Goal: Task Accomplishment & Management: Manage account settings

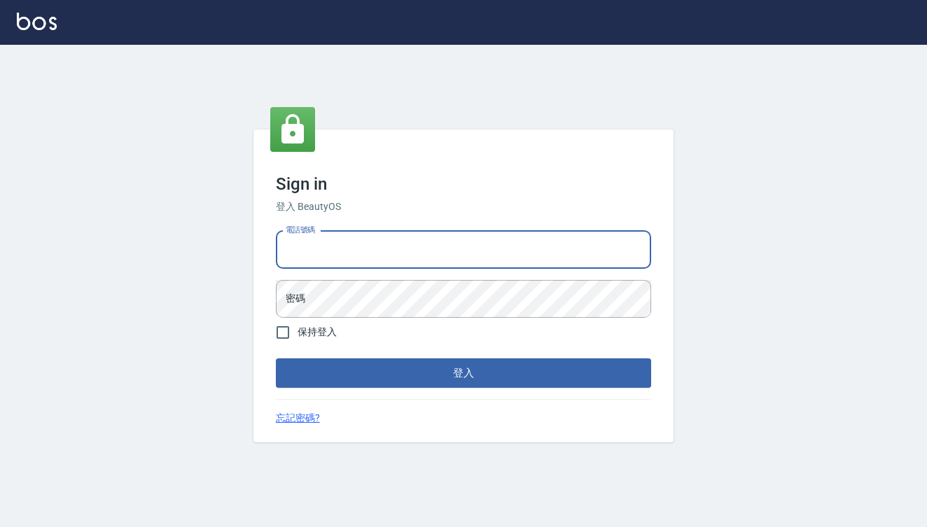
type input "0909291021"
click at [464, 373] on button "登入" at bounding box center [463, 373] width 375 height 29
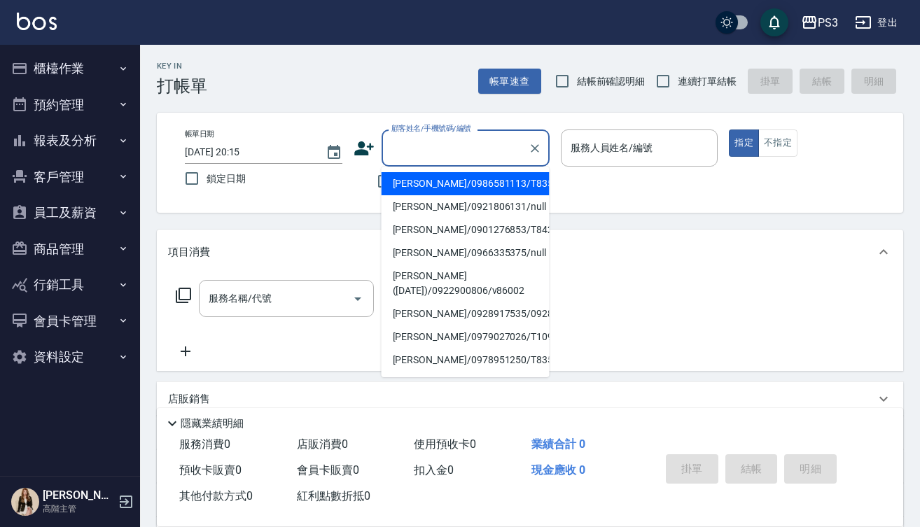
click at [434, 147] on input "顧客姓名/手機號碼/編號" at bounding box center [455, 148] width 134 height 25
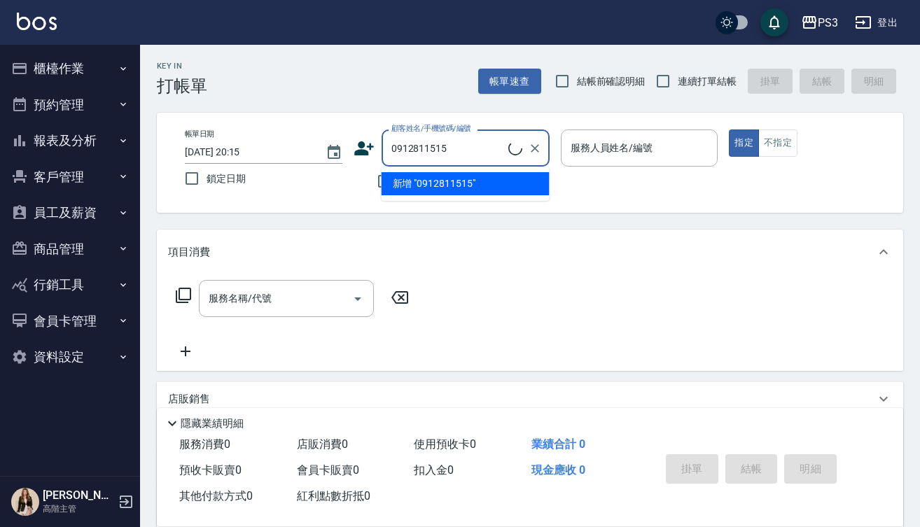
type input "0912811515"
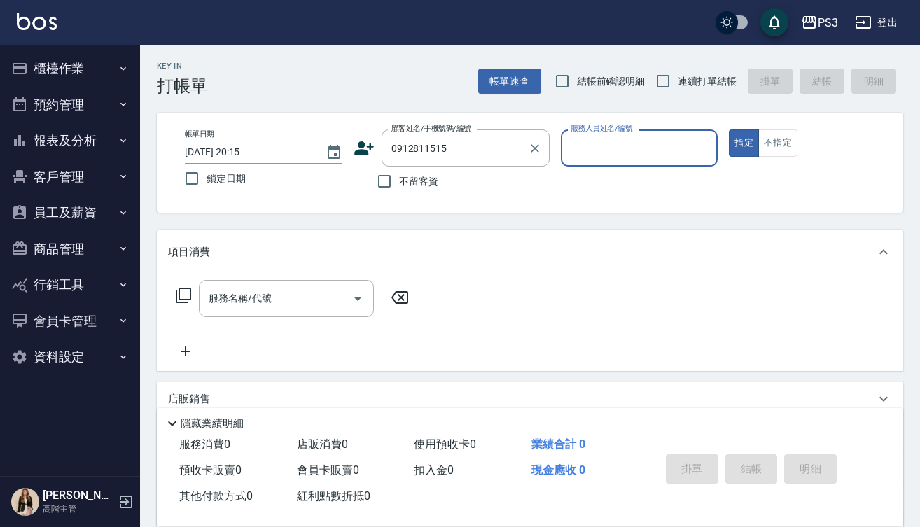
type input "7"
type input "Van-6"
type button "true"
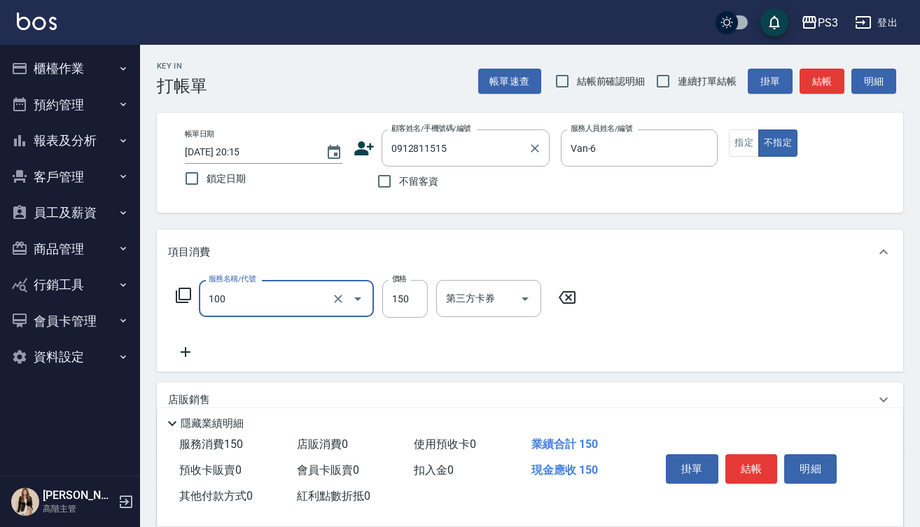
type input "修瀏海(100)"
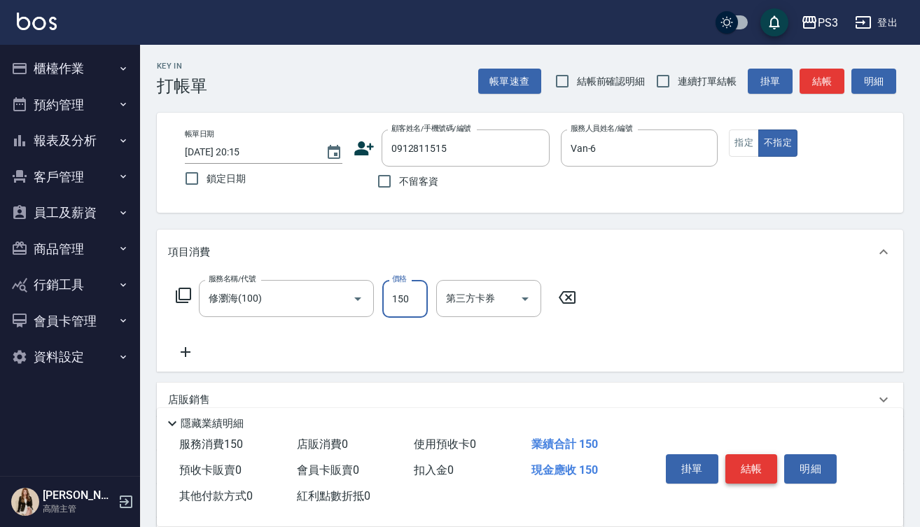
click at [754, 462] on button "結帳" at bounding box center [752, 469] width 53 height 29
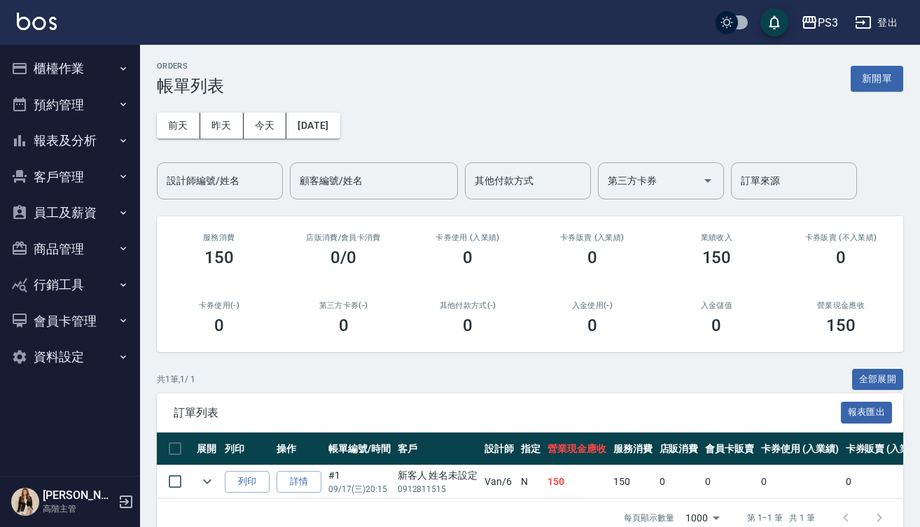
click at [85, 74] on button "櫃檯作業" at bounding box center [70, 68] width 129 height 36
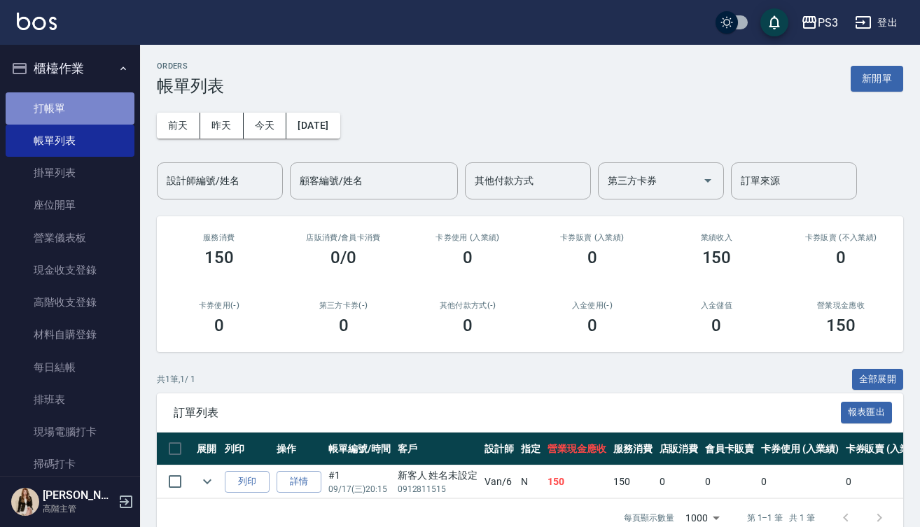
click at [101, 106] on link "打帳單" at bounding box center [70, 108] width 129 height 32
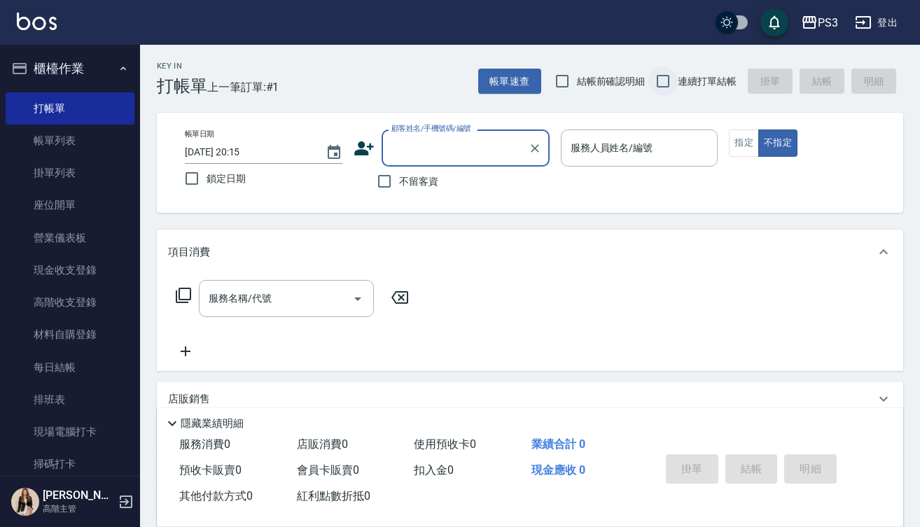
click at [667, 76] on input "連續打單結帳" at bounding box center [663, 81] width 29 height 29
checkbox input "true"
click at [493, 147] on input "顧客姓名/手機號碼/編號" at bounding box center [455, 148] width 134 height 25
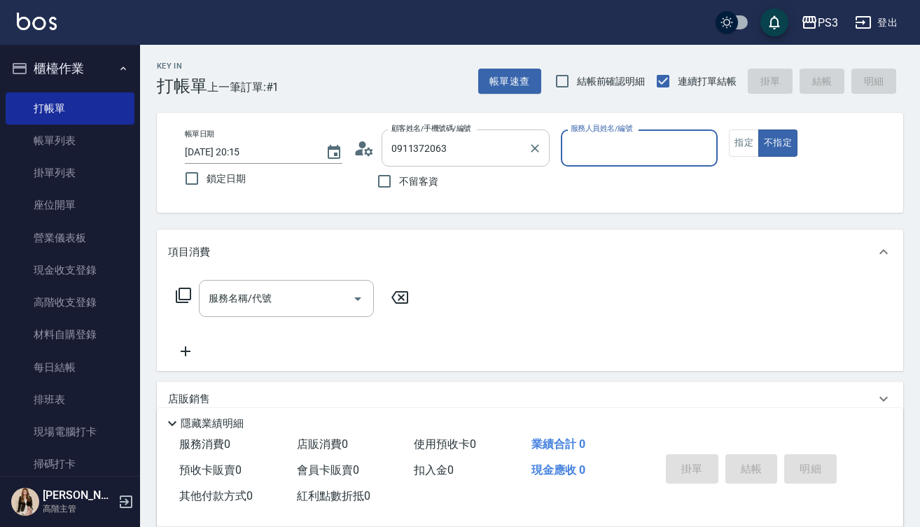
type input "[PERSON_NAME]/0911372063/T90301"
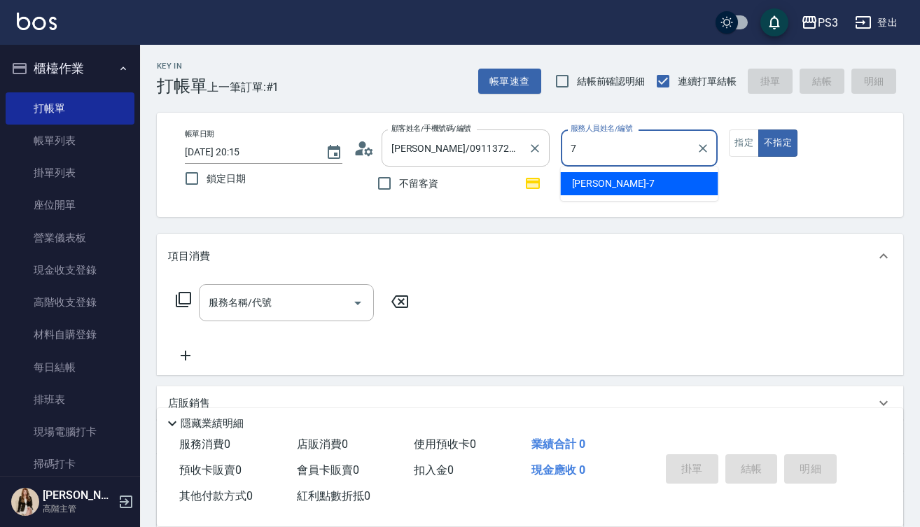
type input "[PERSON_NAME]-7"
type button "false"
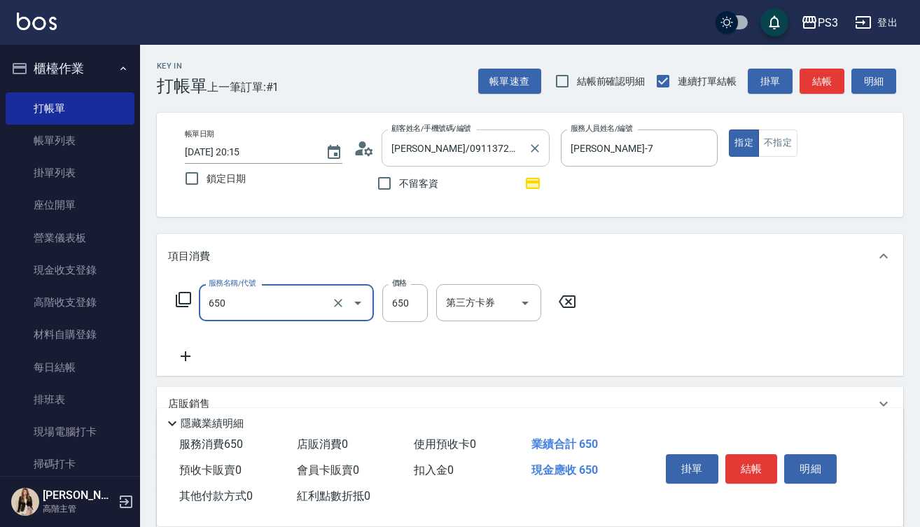
type input "髮質修復洗(650)"
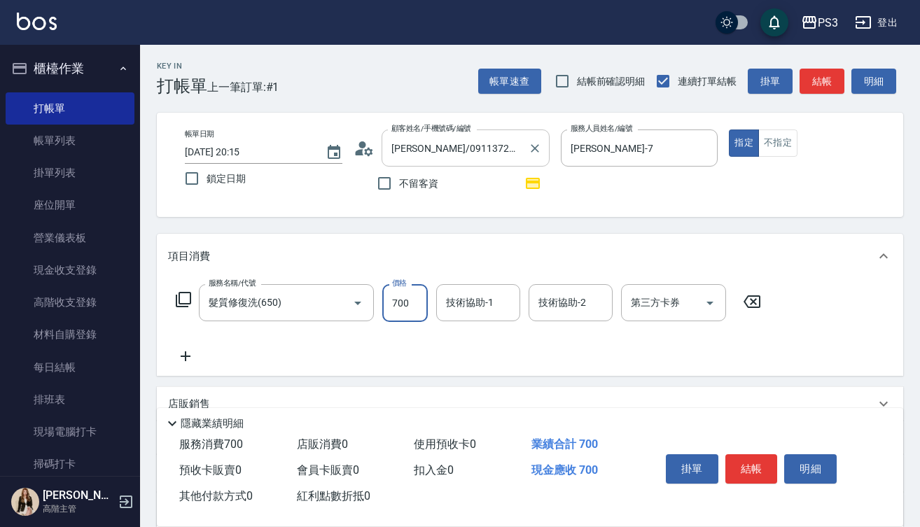
type input "700"
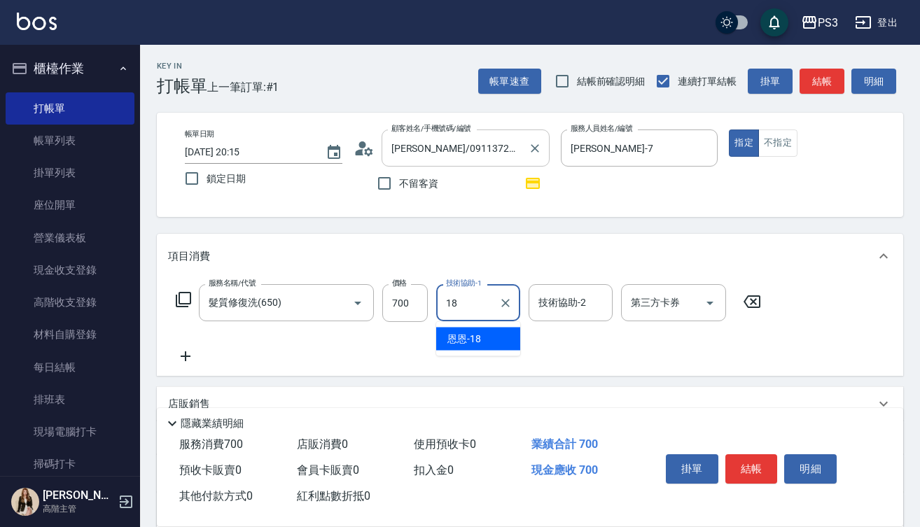
type input "恩恩-18"
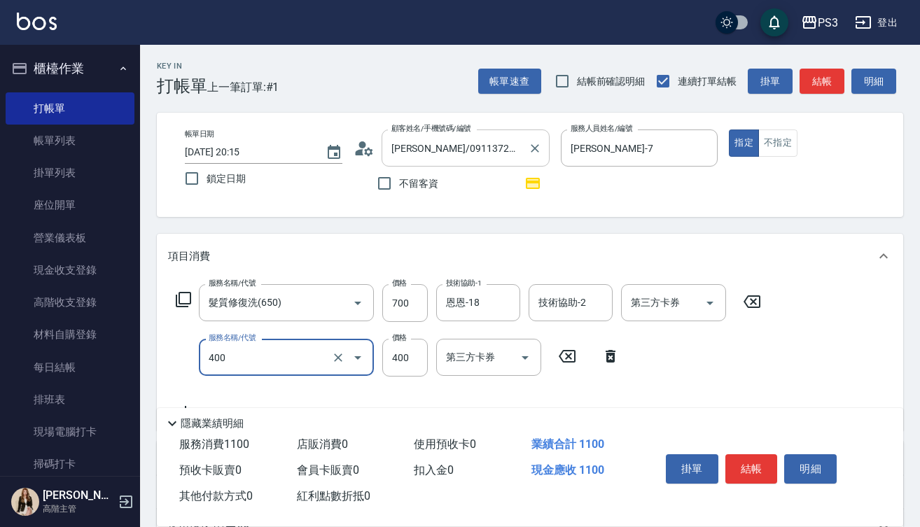
type input "剪(400)"
type input "380"
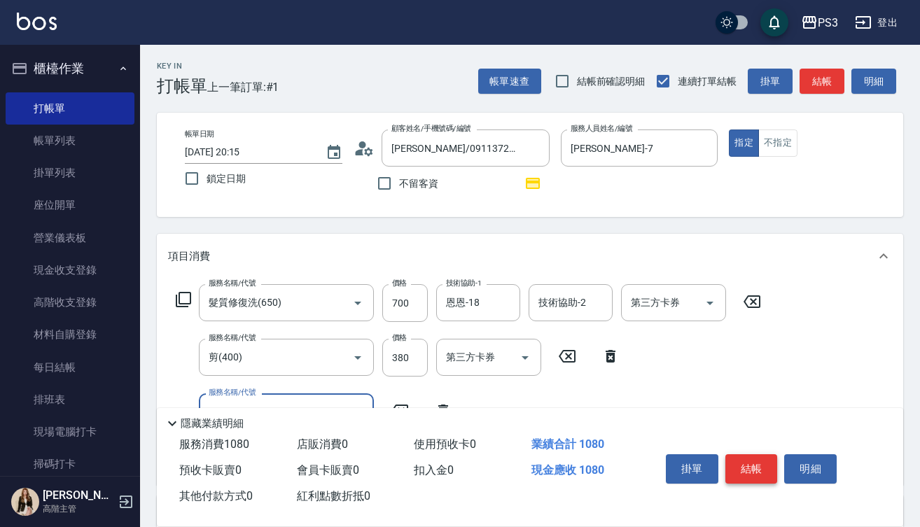
click at [752, 473] on button "結帳" at bounding box center [752, 469] width 53 height 29
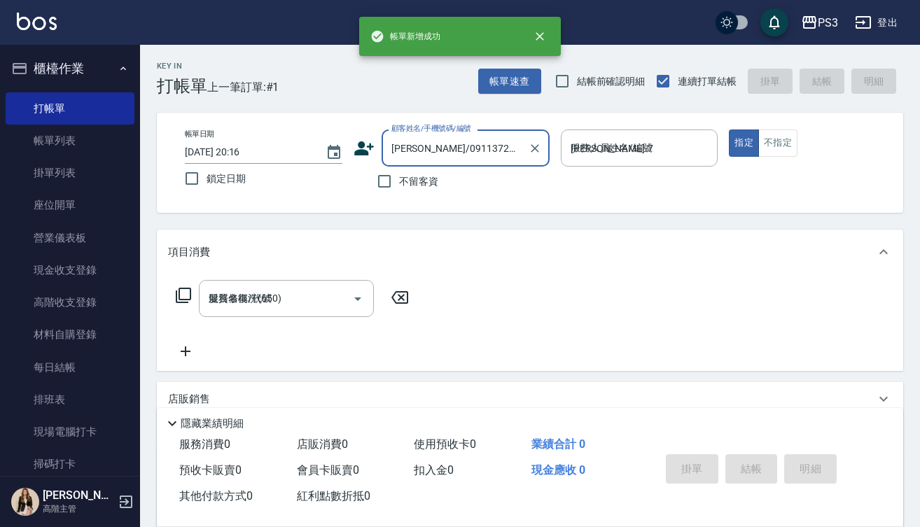
type input "[DATE] 20:16"
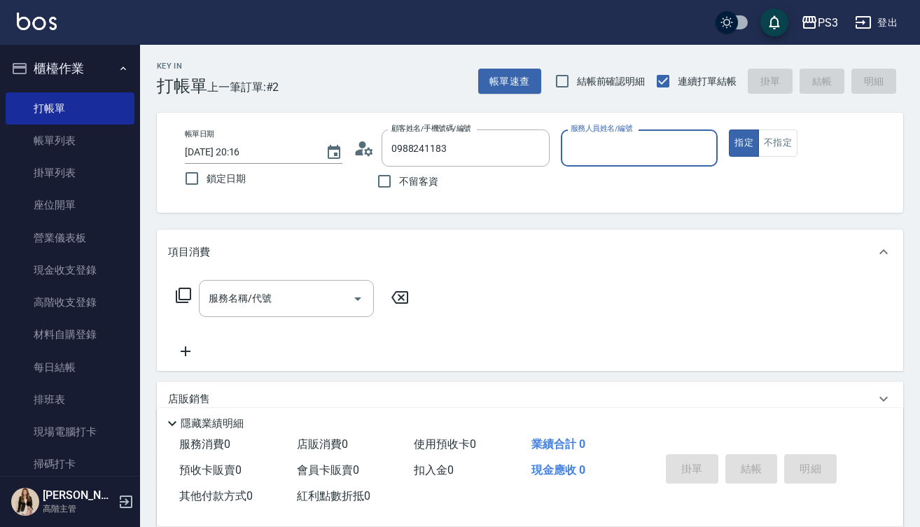
type input "[PERSON_NAME]([DATE])/0988241183/v84237"
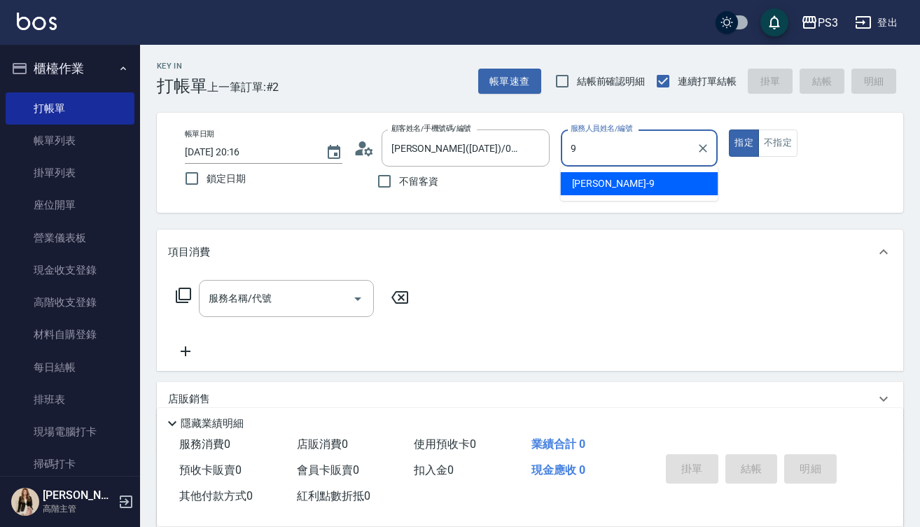
type input "[PERSON_NAME]-9"
type button "true"
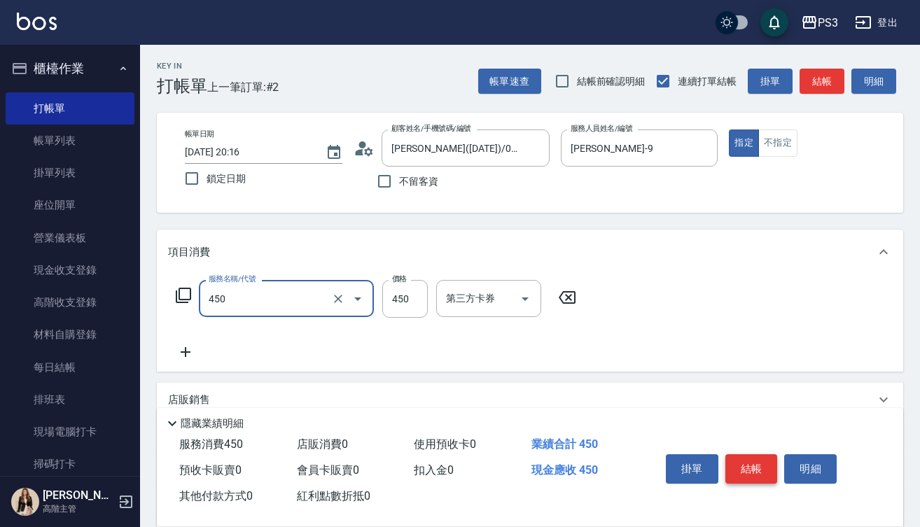
type input "有機洗髮(450)"
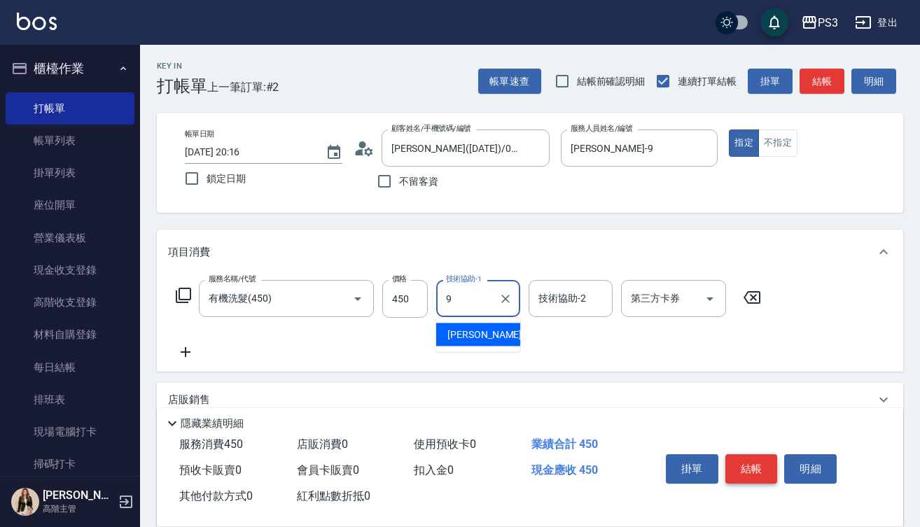
type input "[PERSON_NAME]-9"
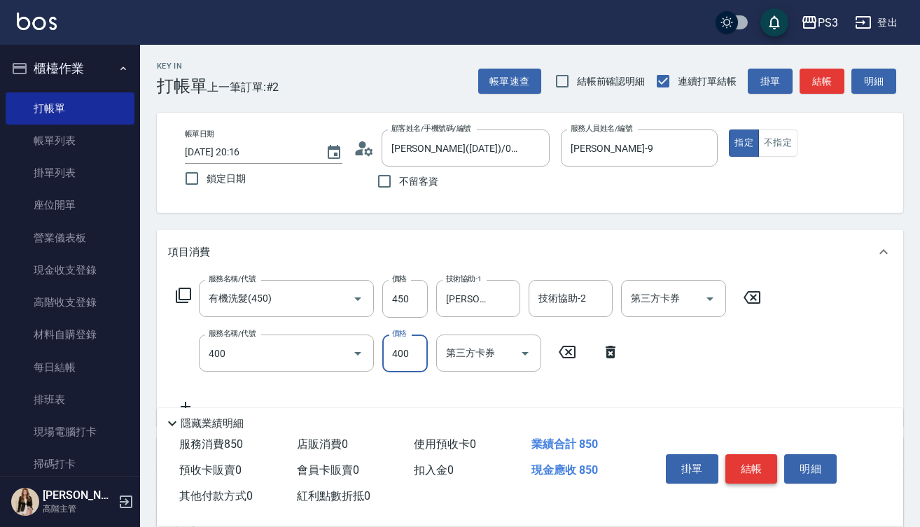
type input "剪(400)"
type input "650"
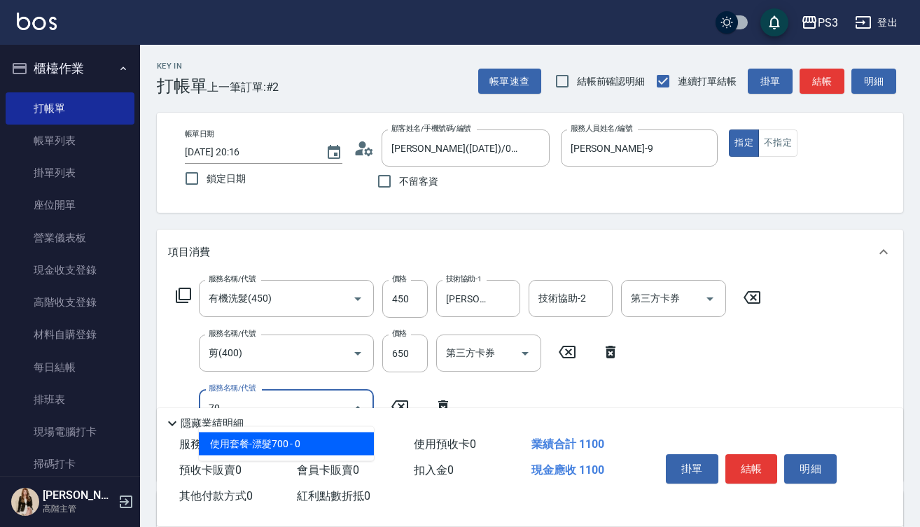
type input "7"
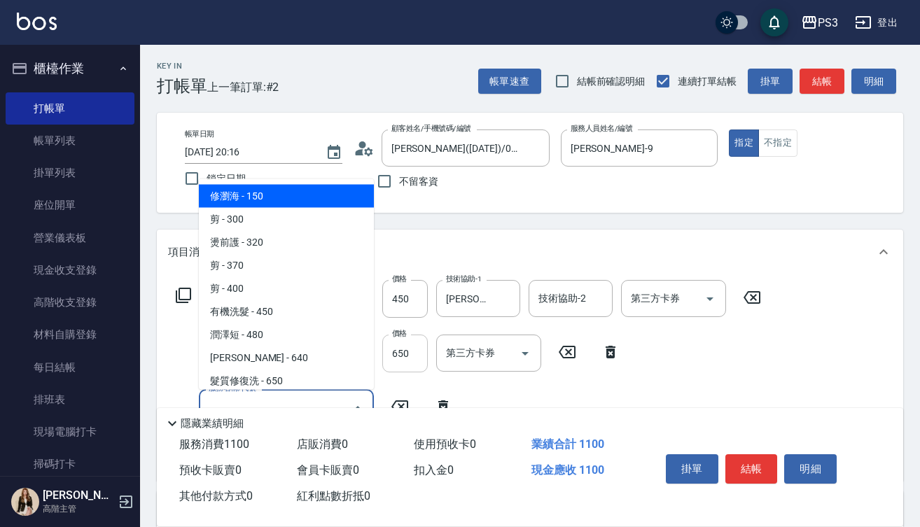
click at [417, 363] on input "650" at bounding box center [405, 354] width 46 height 38
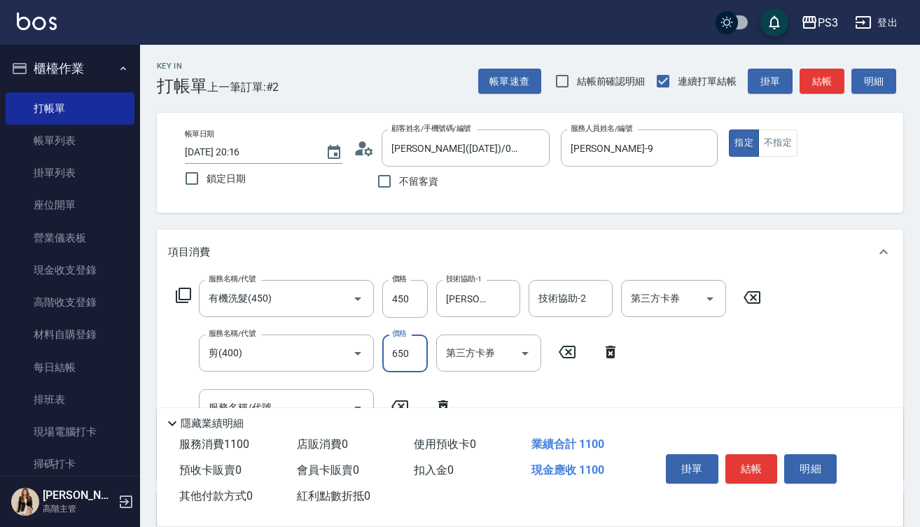
click at [417, 363] on input "650" at bounding box center [405, 354] width 46 height 38
type input "700"
click at [756, 464] on button "結帳" at bounding box center [752, 469] width 53 height 29
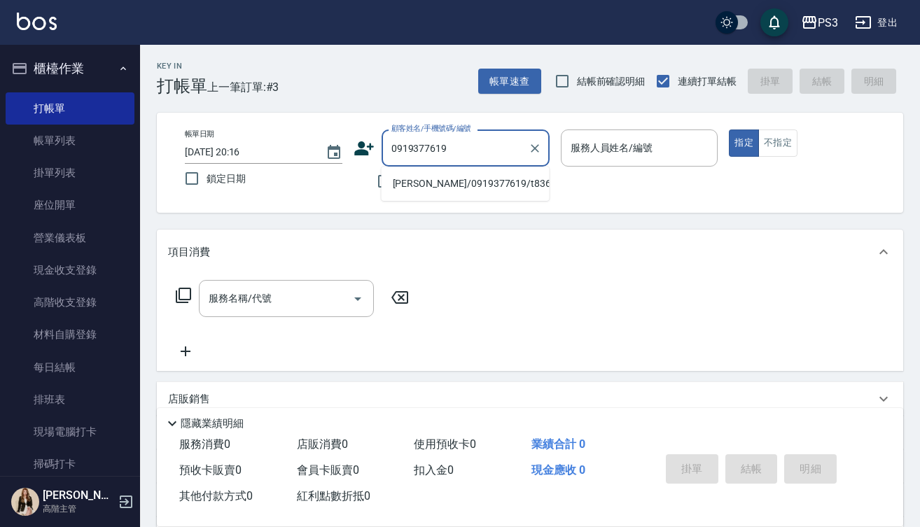
type input "[PERSON_NAME]/0919377619/t83605"
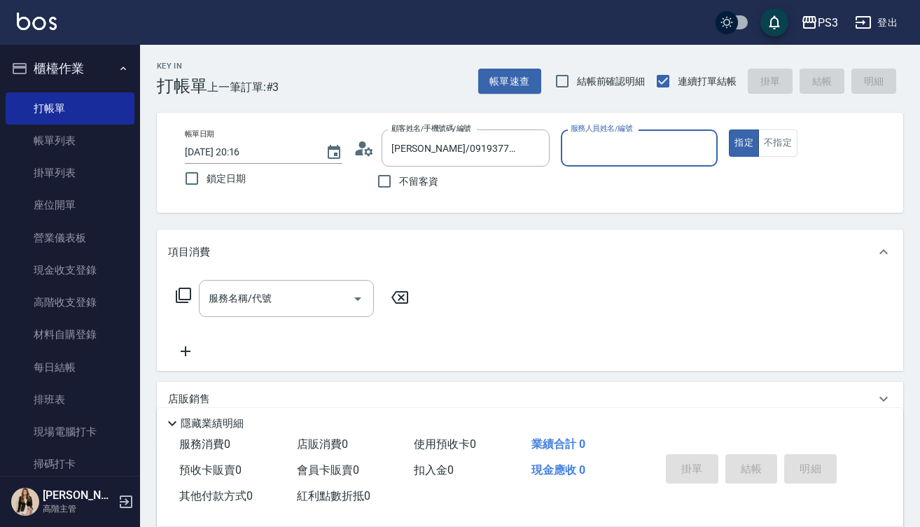
type input "[PERSON_NAME]-7"
click at [744, 143] on button "指定" at bounding box center [744, 143] width 30 height 27
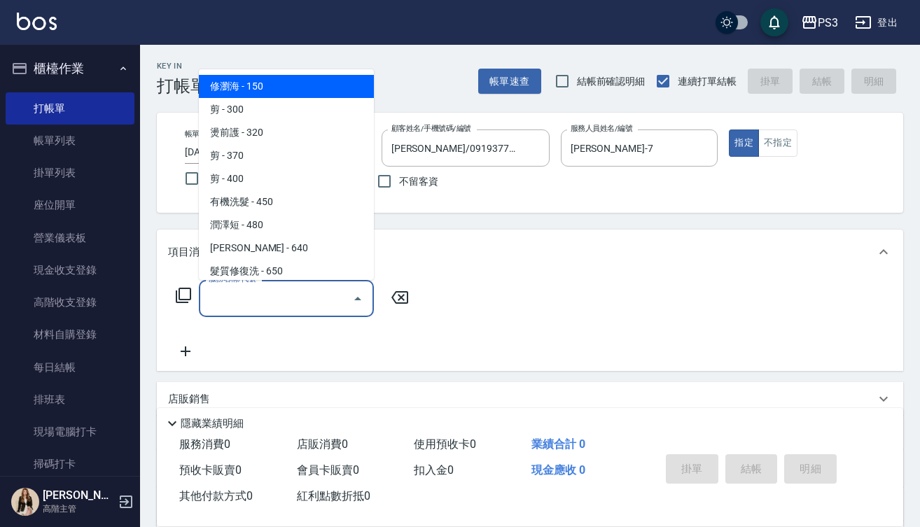
click at [240, 298] on input "服務名稱/代號" at bounding box center [275, 298] width 141 height 25
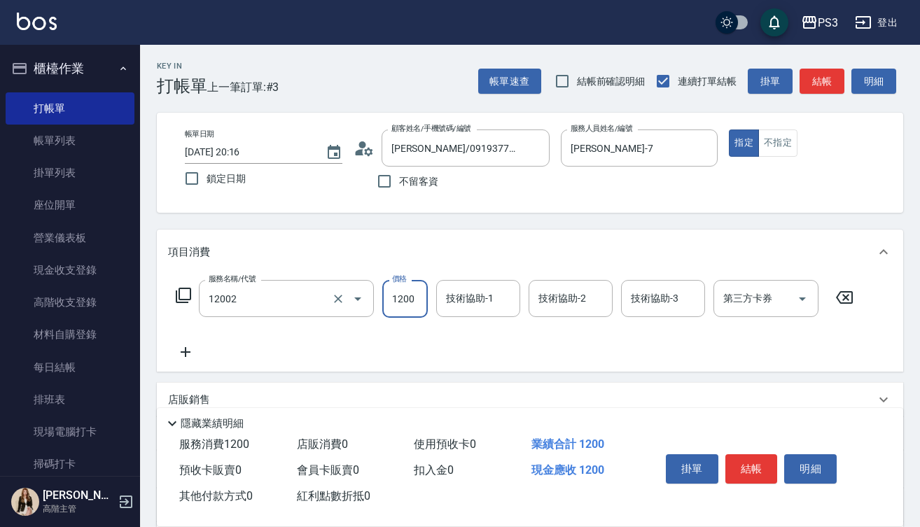
type input "男生染(12002)"
type input "1520"
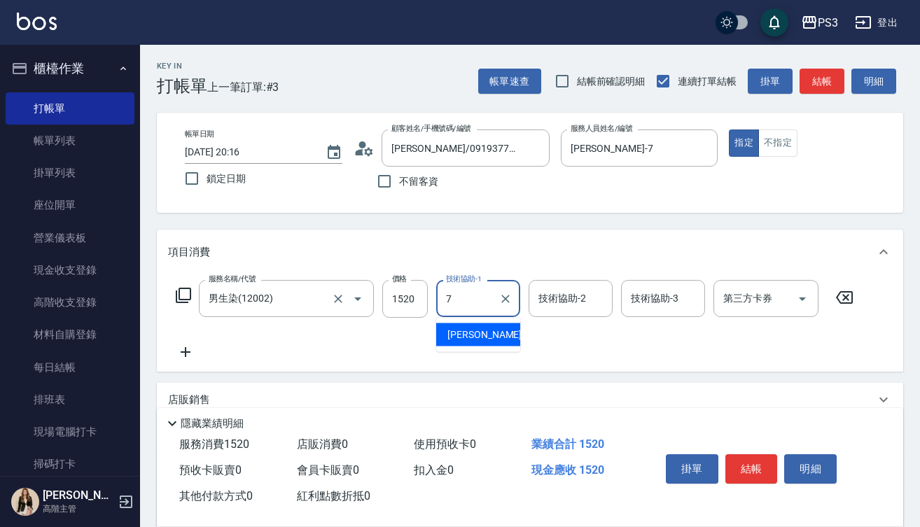
type input "[PERSON_NAME]-7"
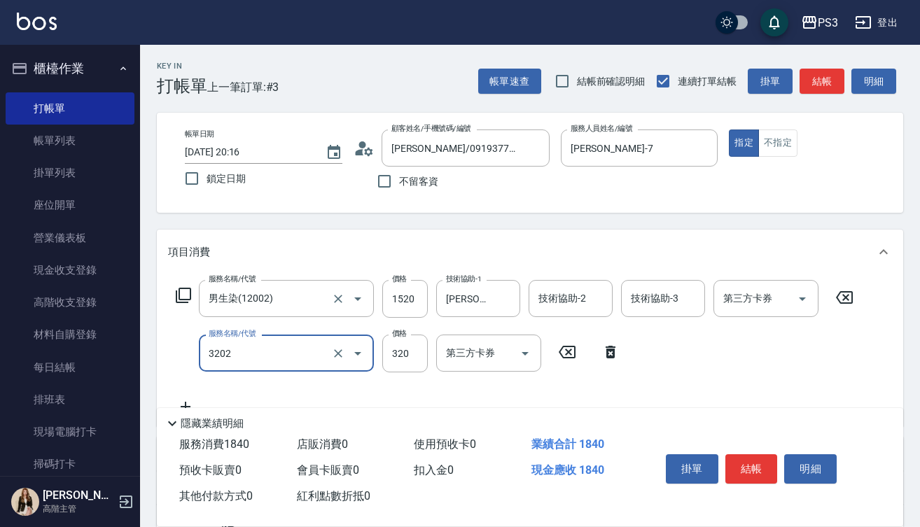
type input "頭皮隔離(3202)"
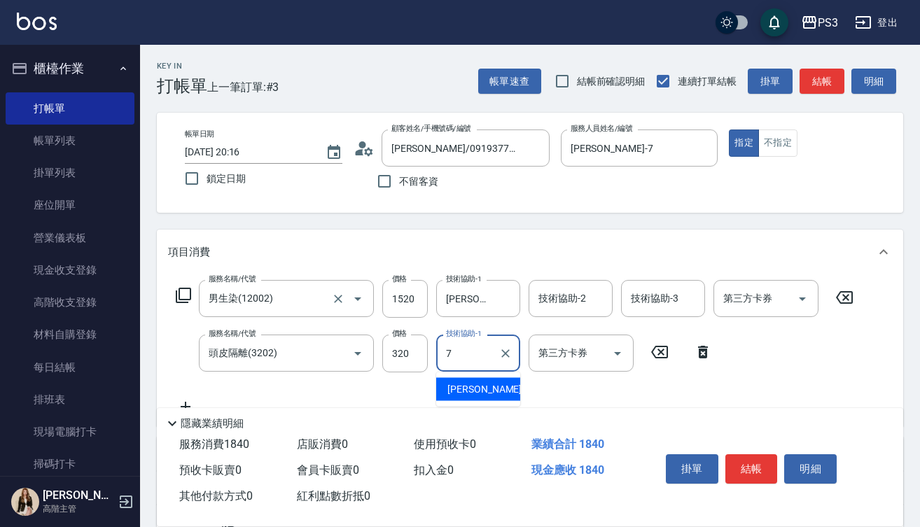
type input "[PERSON_NAME]-7"
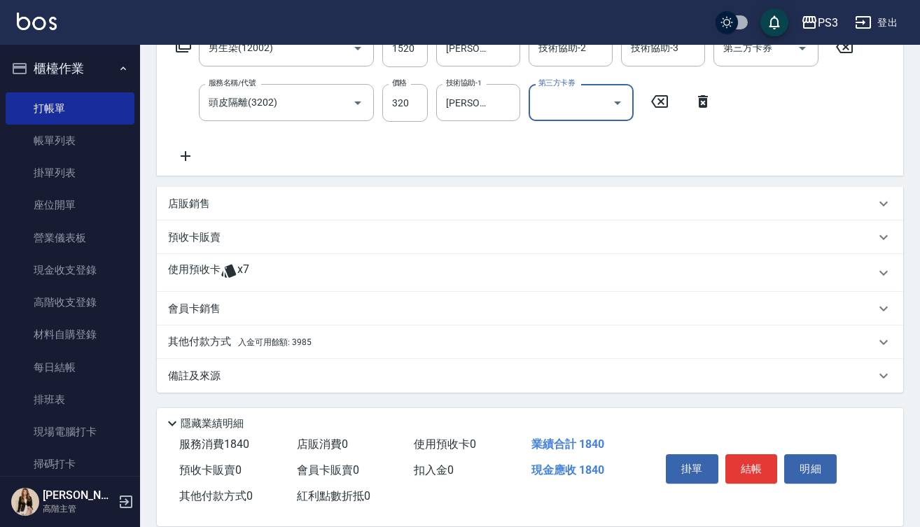
scroll to position [251, 0]
click at [244, 200] on div "店販銷售" at bounding box center [521, 204] width 707 height 15
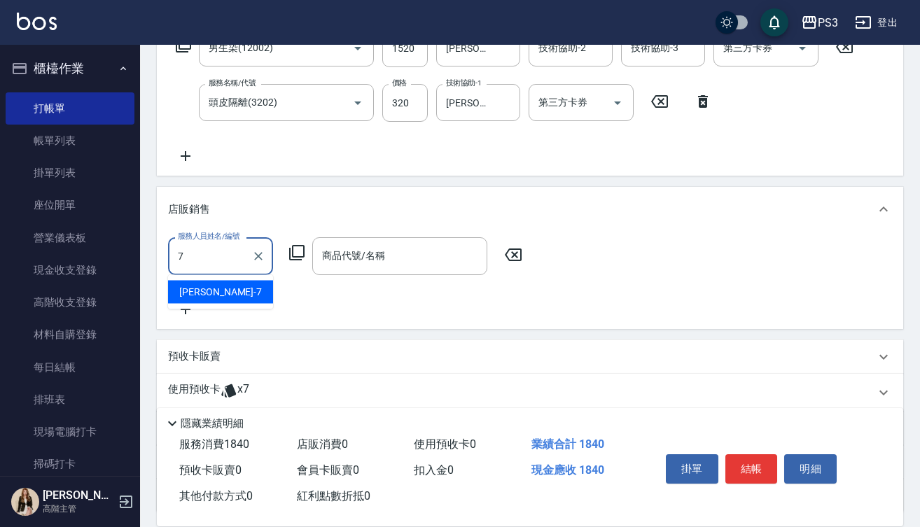
type input "[PERSON_NAME]-7"
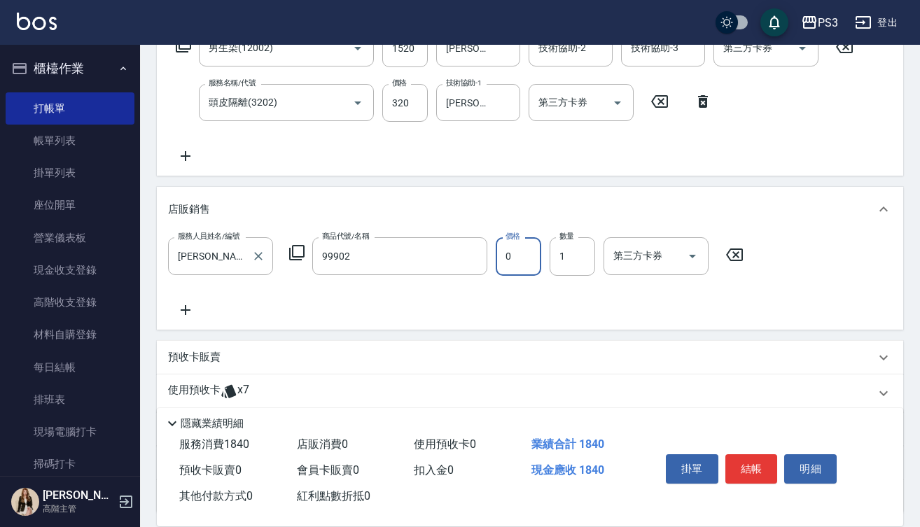
type input "預購使用（女）"
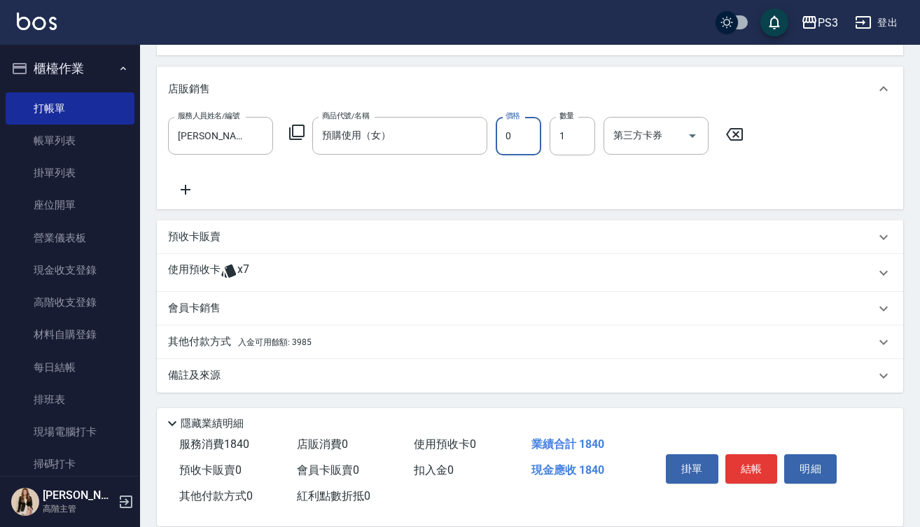
scroll to position [371, 0]
click at [218, 343] on p "其他付款方式 入金可用餘額: 3985" at bounding box center [240, 342] width 144 height 15
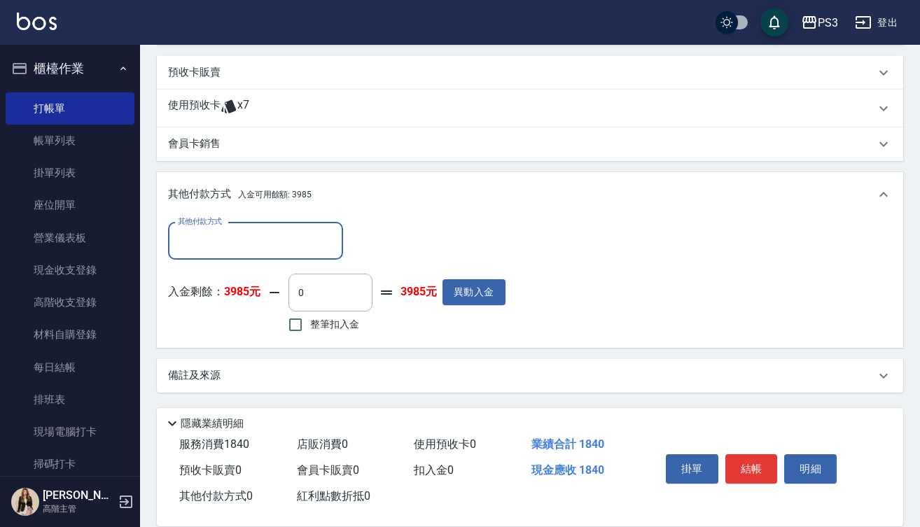
scroll to position [536, 0]
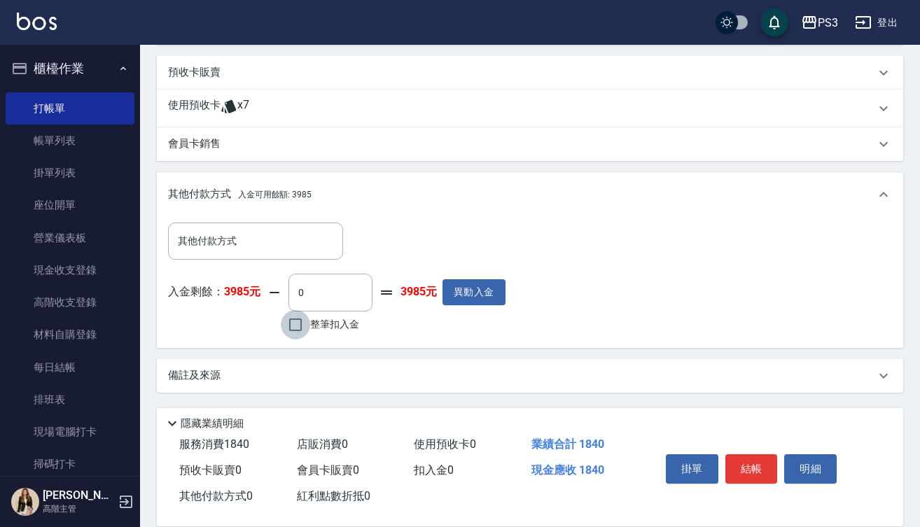
click at [298, 324] on input "整筆扣入金" at bounding box center [295, 324] width 29 height 29
checkbox input "true"
click at [342, 296] on input "1840" at bounding box center [331, 293] width 84 height 38
type input "1620"
click at [753, 461] on button "結帳" at bounding box center [752, 469] width 53 height 29
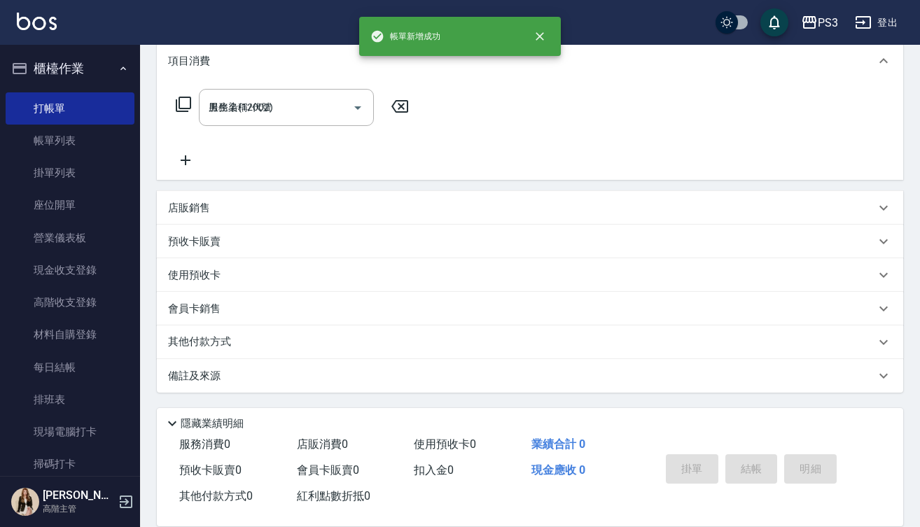
type input "[DATE] 20:18"
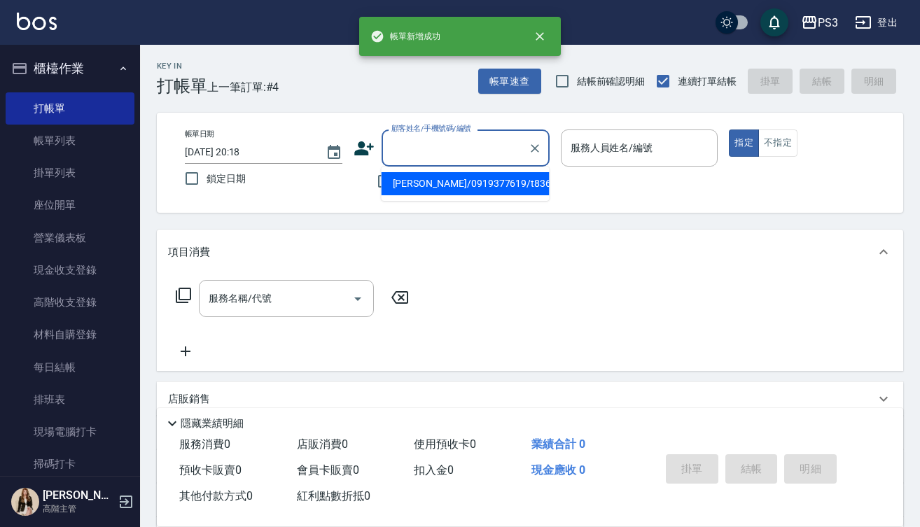
click at [415, 153] on input "顧客姓名/手機號碼/編號" at bounding box center [455, 148] width 134 height 25
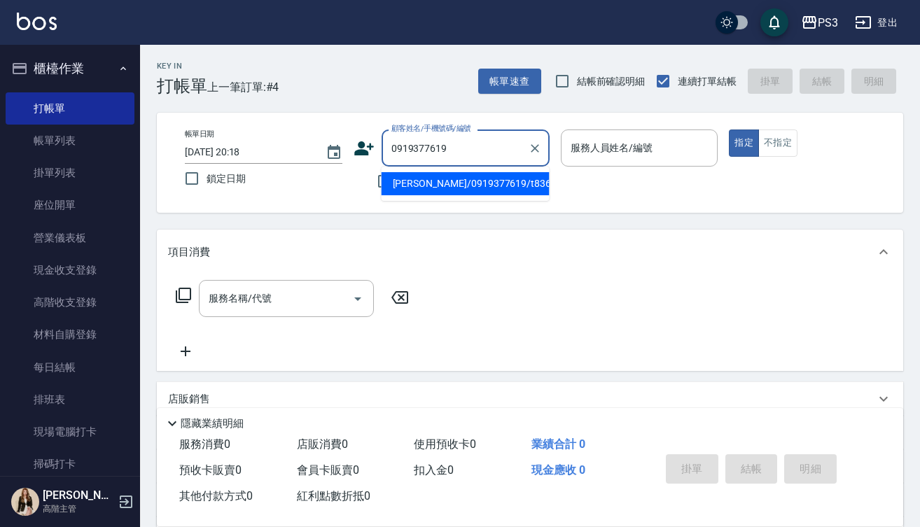
type input "0919377619"
type input "[PERSON_NAME]-7"
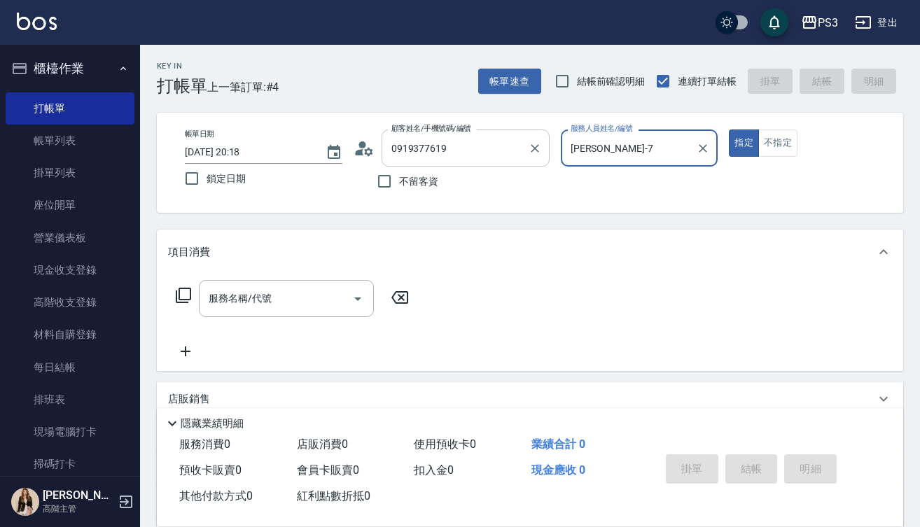
type input "[PERSON_NAME]/0919377619/t83605"
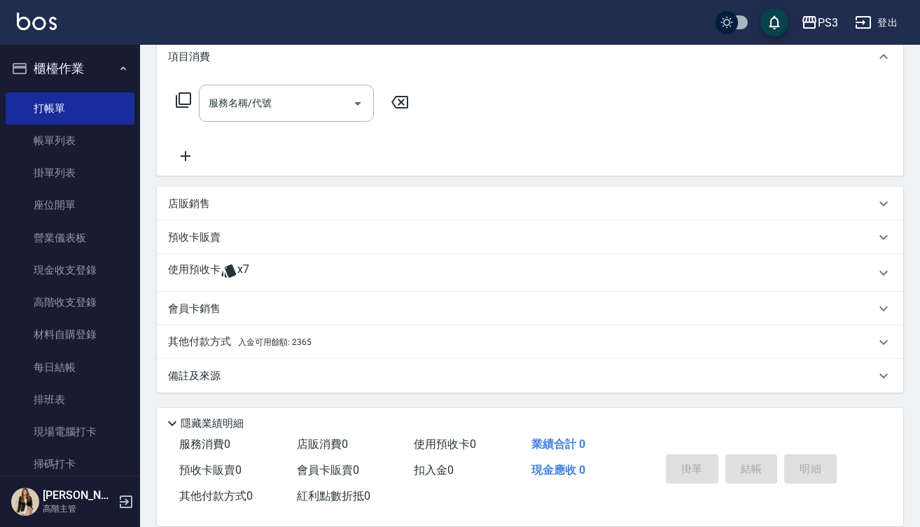
scroll to position [195, 0]
click at [278, 347] on span "入金可用餘額: 2365" at bounding box center [275, 343] width 74 height 10
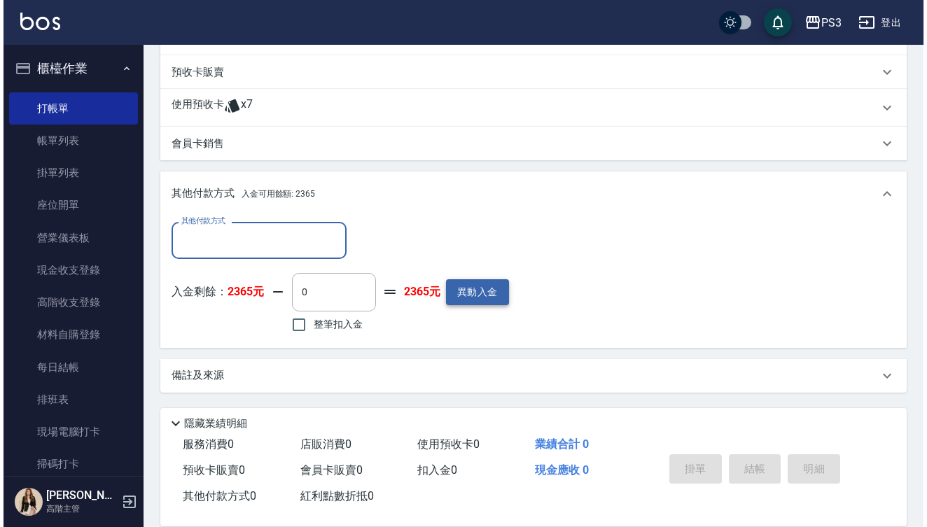
scroll to position [361, 0]
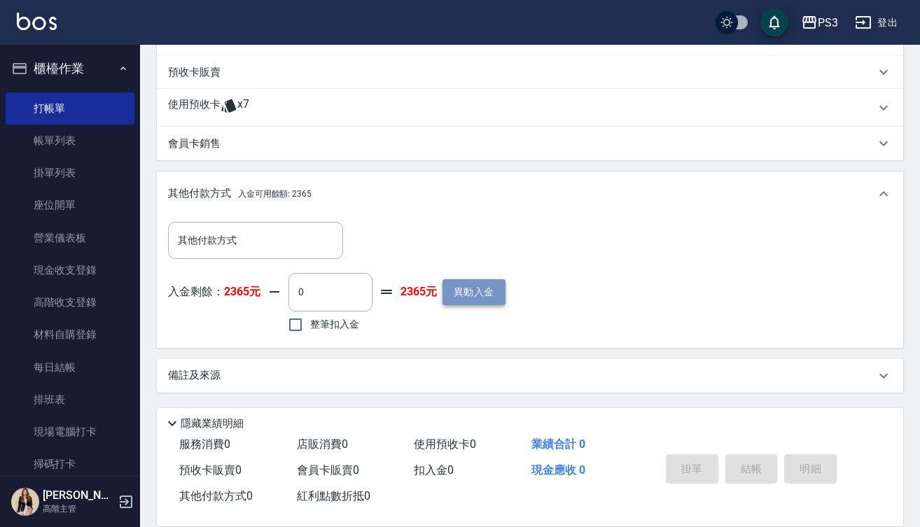
click at [480, 293] on button "異動入金" at bounding box center [474, 292] width 63 height 26
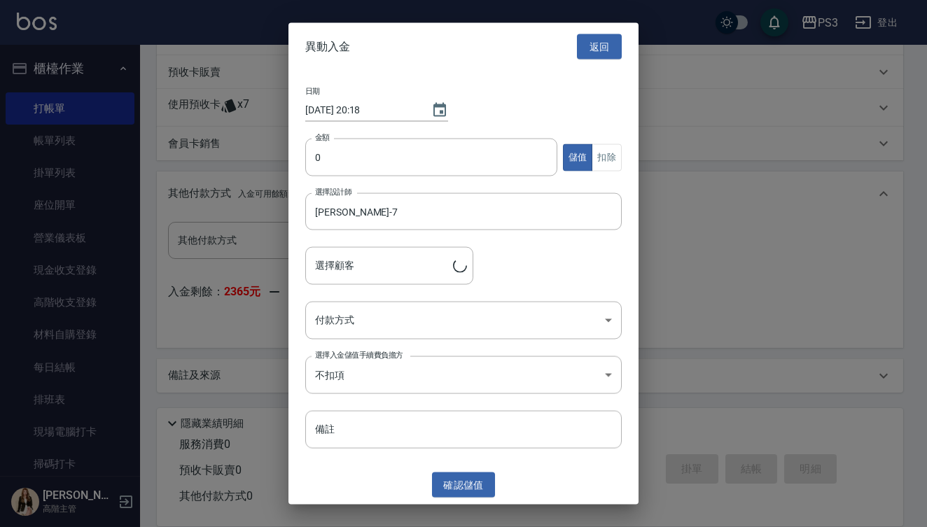
type input "[PERSON_NAME]/0919377619/t83605"
click at [608, 158] on button "扣除" at bounding box center [607, 157] width 30 height 27
click at [307, 158] on input "0" at bounding box center [431, 158] width 252 height 38
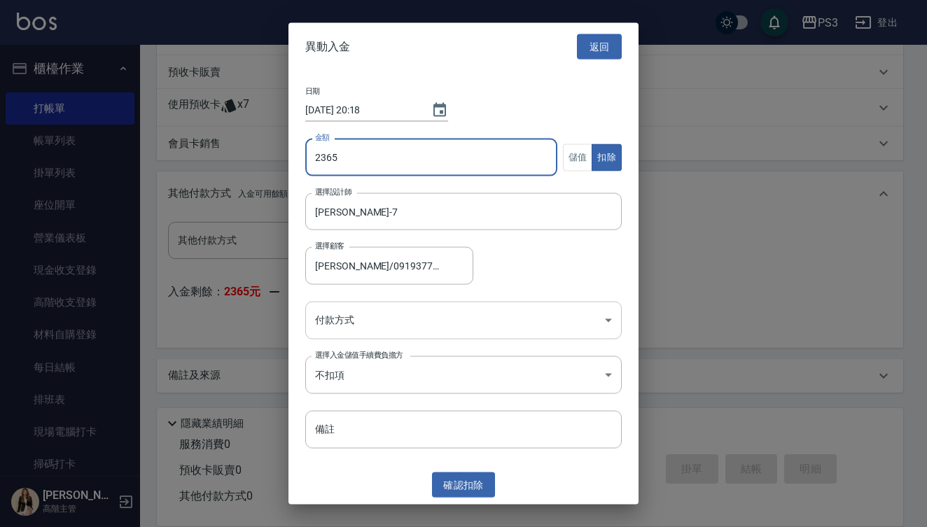
type input "2365"
click at [421, 326] on body "PS3 登出 櫃檯作業 打帳單 帳單列表 掛單列表 座位開單 營業儀表板 現金收支登錄 高階收支登錄 材料自購登錄 每日結帳 排班表 現場電腦打卡 掃碼打卡 …" at bounding box center [463, 83] width 927 height 888
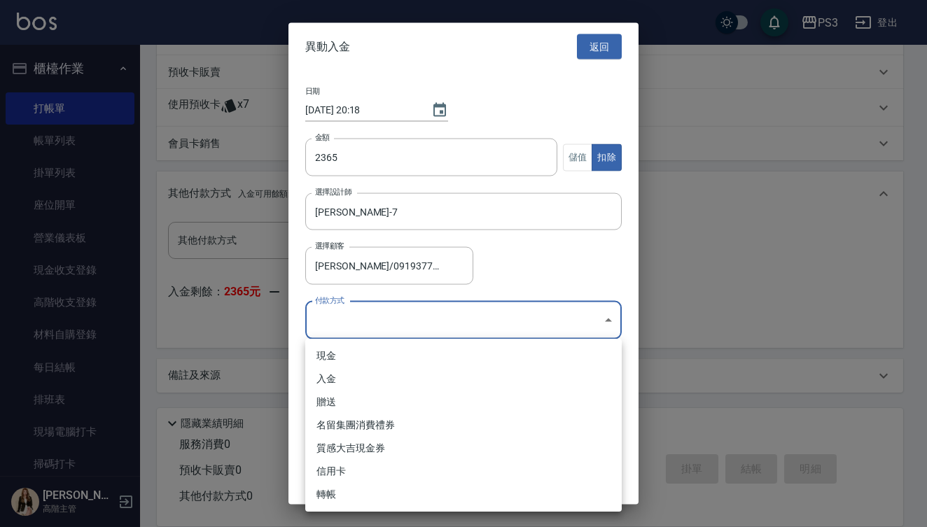
click at [414, 379] on li "入金" at bounding box center [463, 379] width 317 height 23
type input "入金"
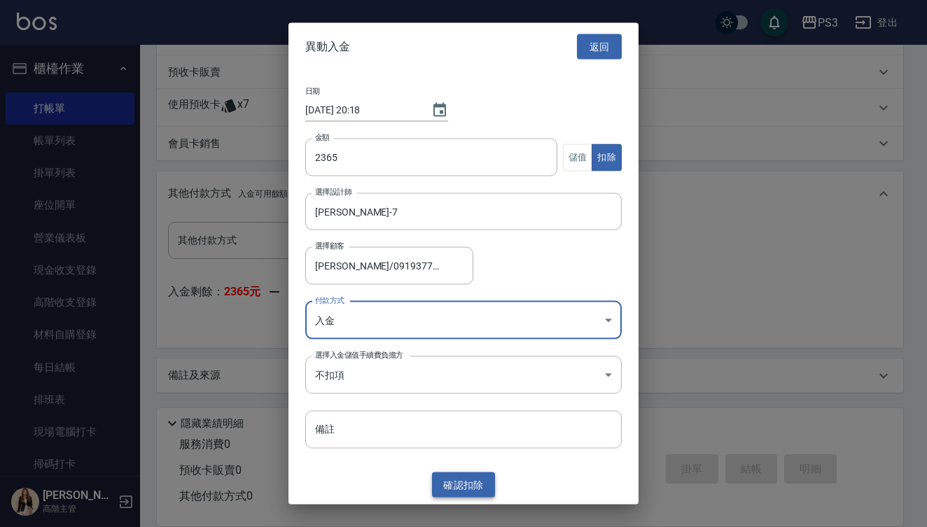
click at [465, 485] on button "確認 扣除" at bounding box center [463, 485] width 63 height 26
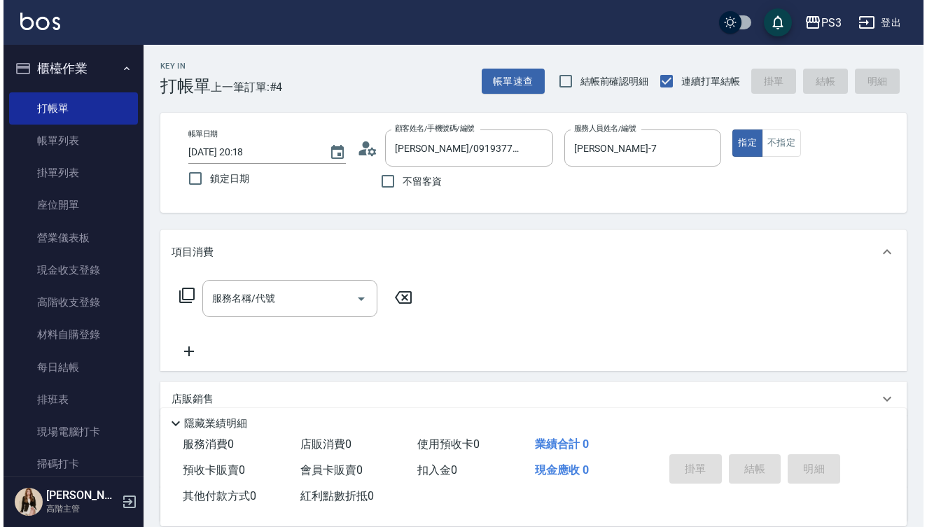
scroll to position [0, 0]
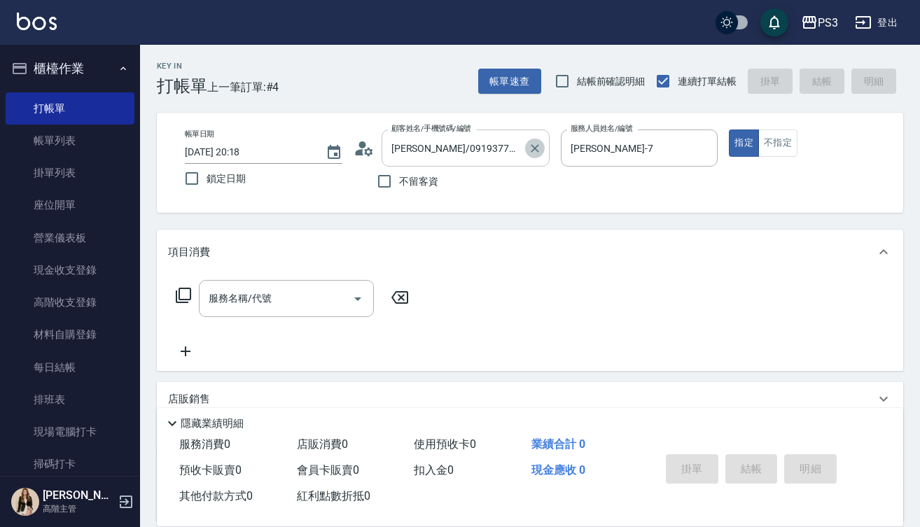
click at [533, 151] on icon "Clear" at bounding box center [535, 148] width 8 height 8
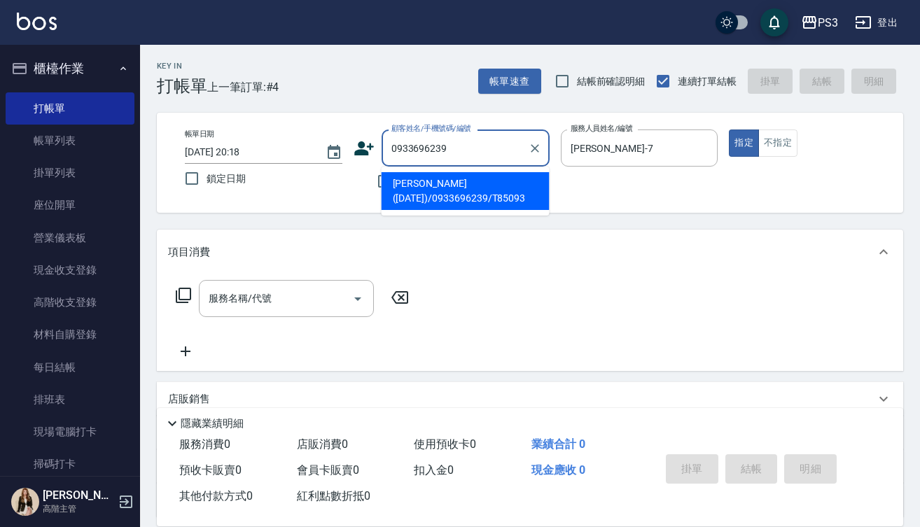
type input "[PERSON_NAME]([DATE])/0933696239/T85093"
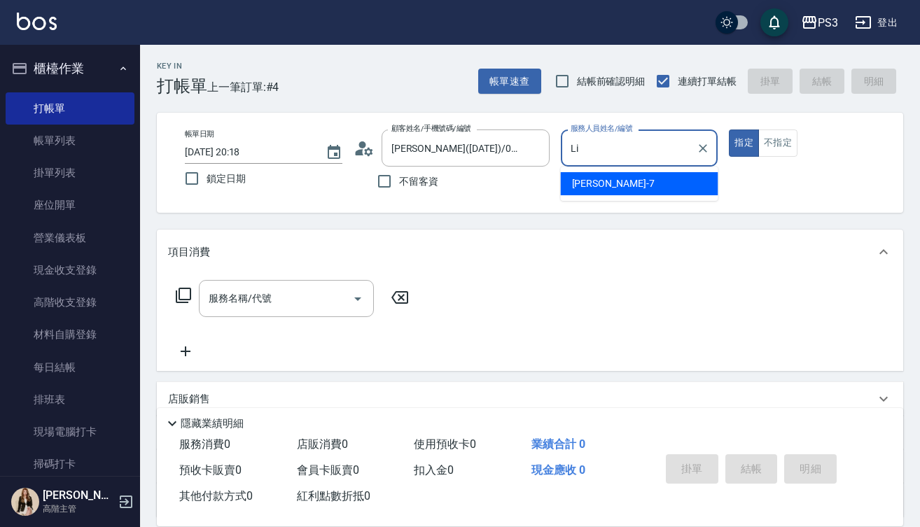
type input "L"
type input "[PERSON_NAME]-9"
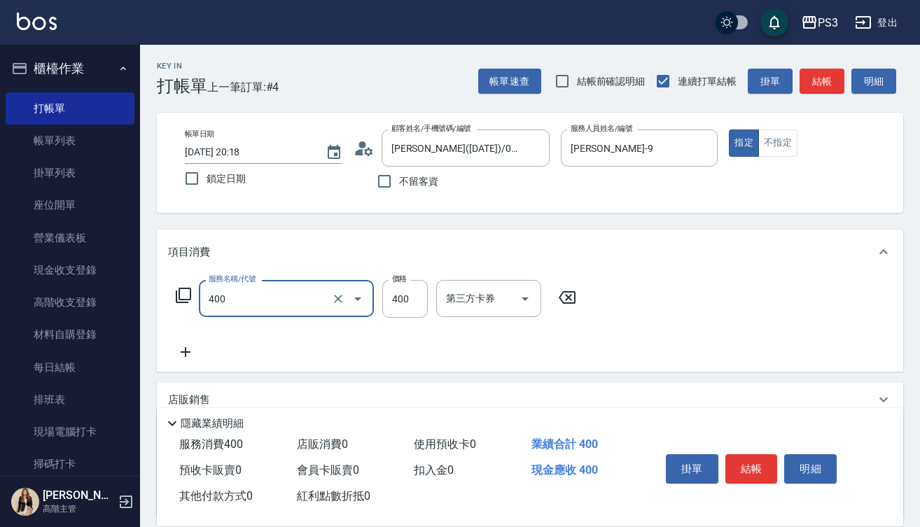
type input "剪(400)"
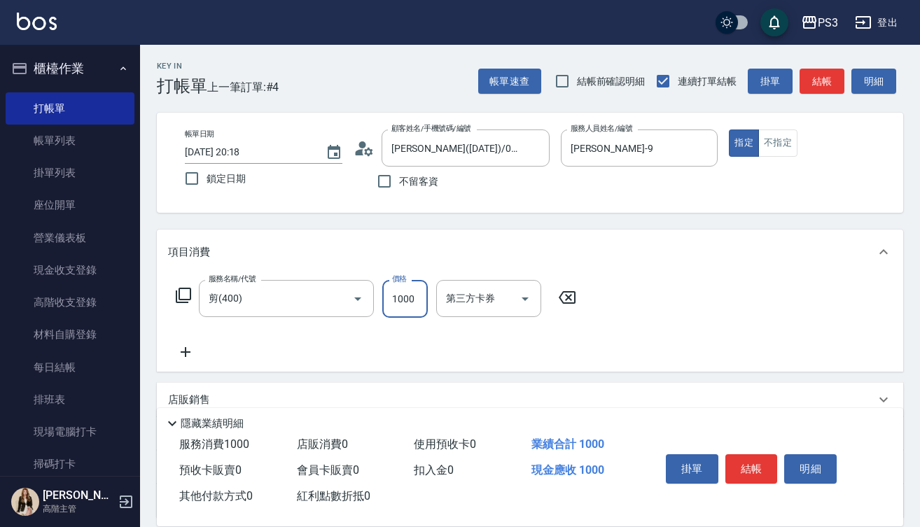
type input "1000"
click at [749, 470] on button "結帳" at bounding box center [752, 469] width 53 height 29
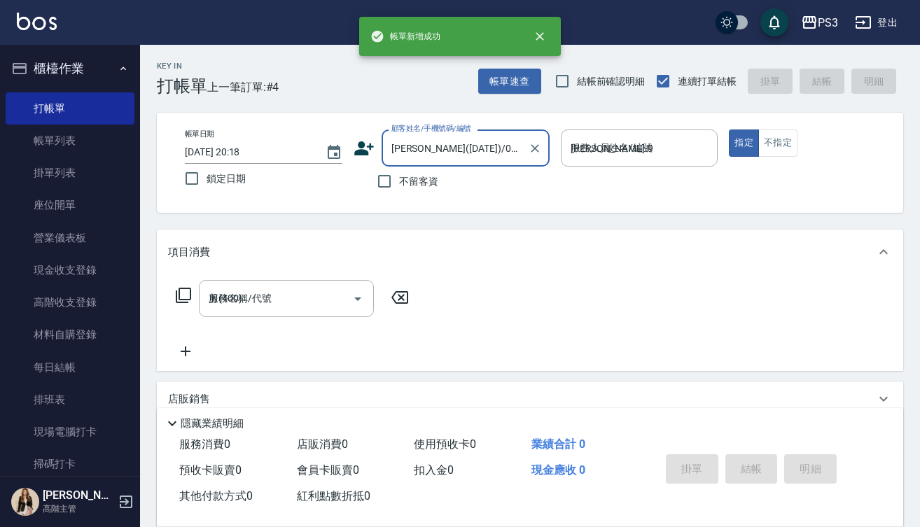
type input "[DATE] 20:19"
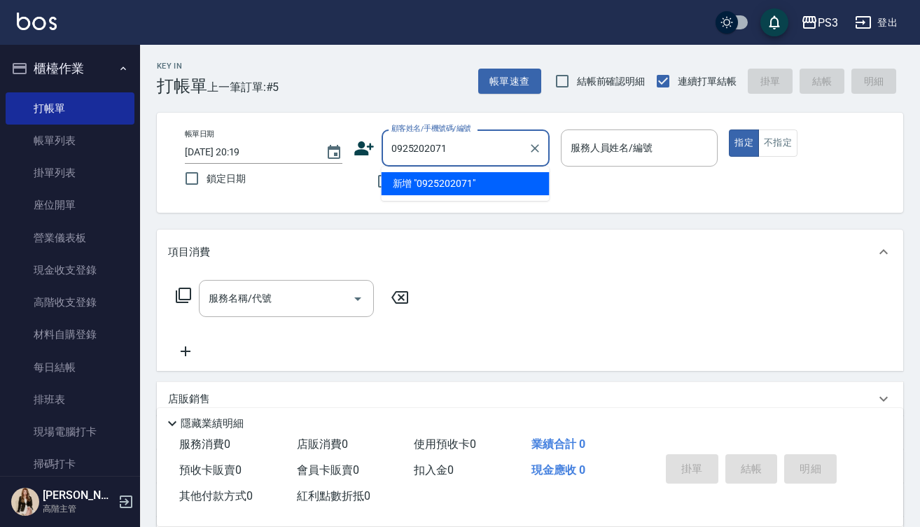
type input "0925202071"
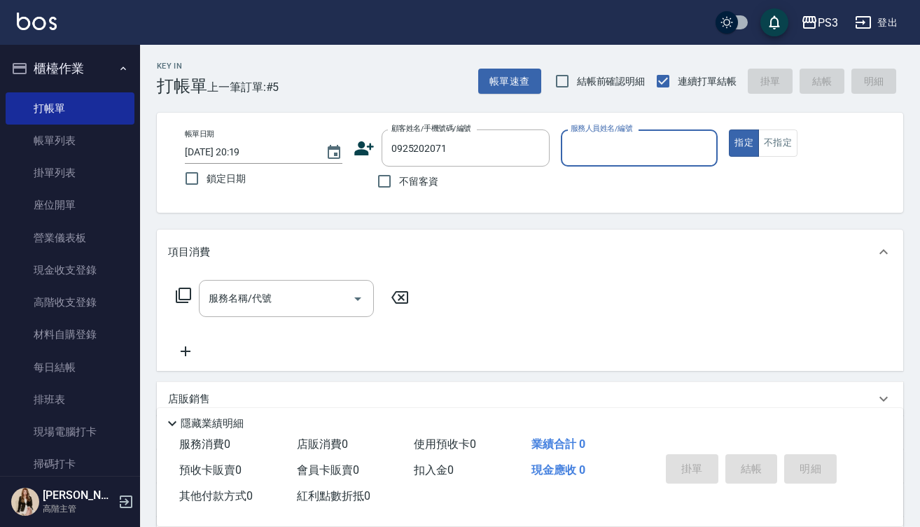
click at [370, 151] on icon at bounding box center [364, 148] width 21 height 21
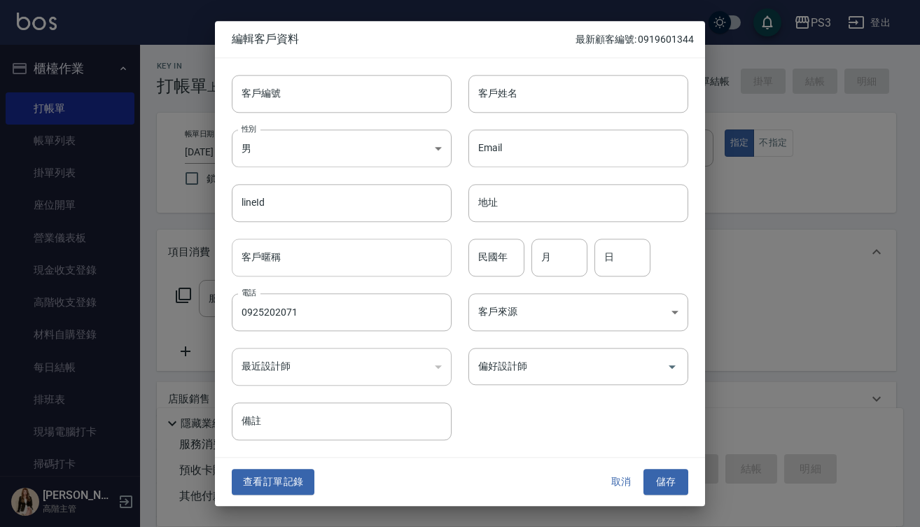
type input "0925202071"
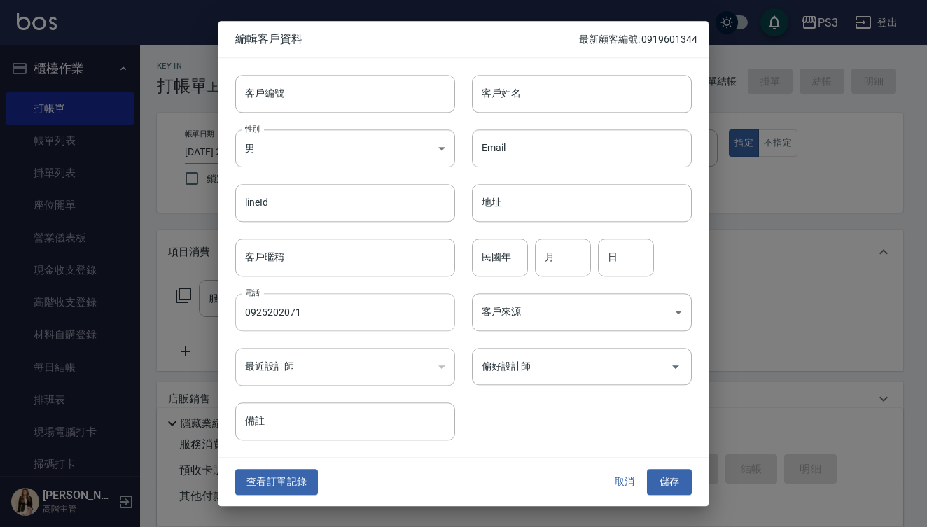
click at [325, 316] on input "0925202071" at bounding box center [345, 312] width 220 height 38
click at [321, 99] on input "客戶編號" at bounding box center [345, 94] width 220 height 38
paste input "0925202071"
type input "0925202071"
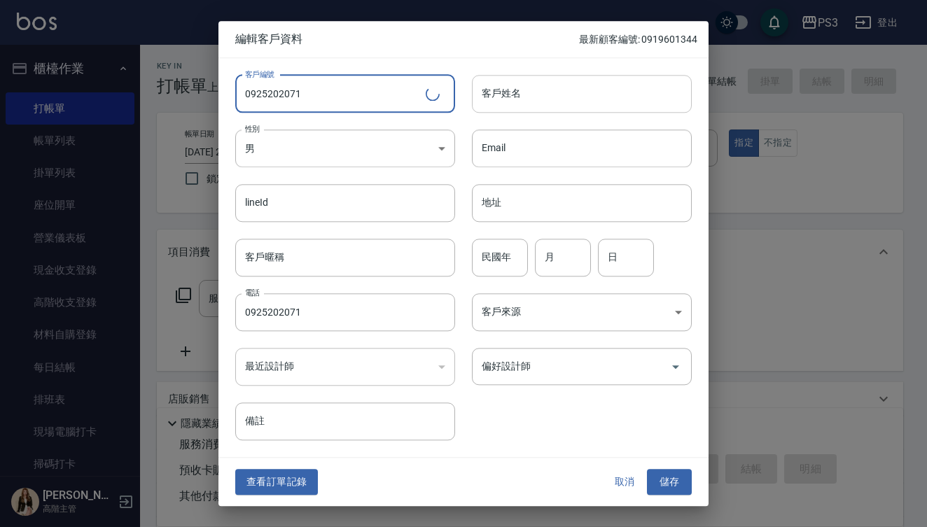
click at [556, 97] on input "客戶姓名" at bounding box center [582, 94] width 220 height 38
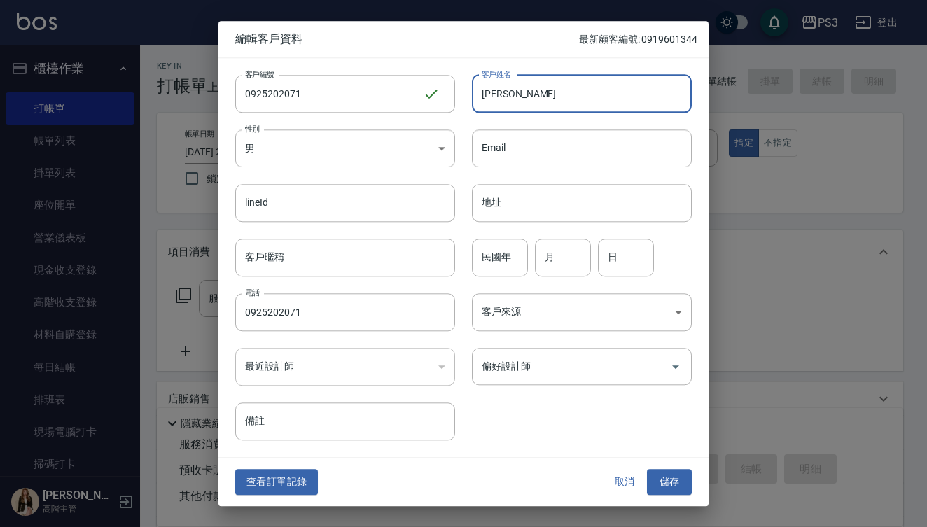
type input "[PERSON_NAME]"
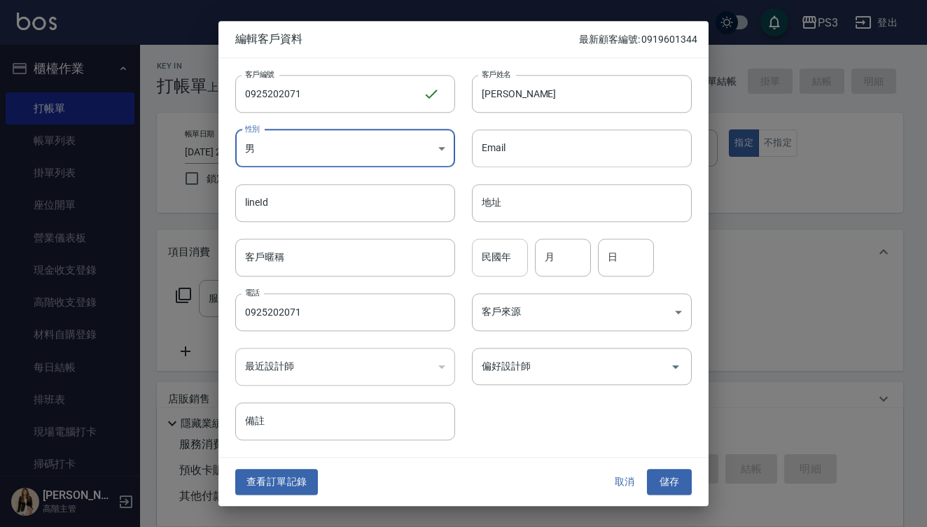
click at [508, 265] on input "民國年" at bounding box center [500, 258] width 56 height 38
drag, startPoint x: 560, startPoint y: 262, endPoint x: 560, endPoint y: 251, distance: 10.5
click at [560, 262] on input "月" at bounding box center [563, 258] width 56 height 38
type input "10"
type input "20"
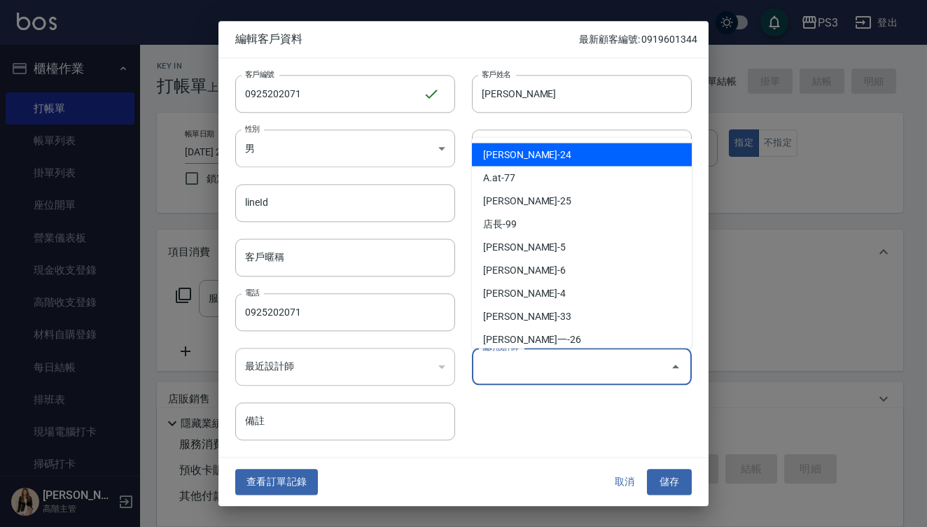
click at [628, 359] on input "偏好設計師" at bounding box center [571, 366] width 186 height 25
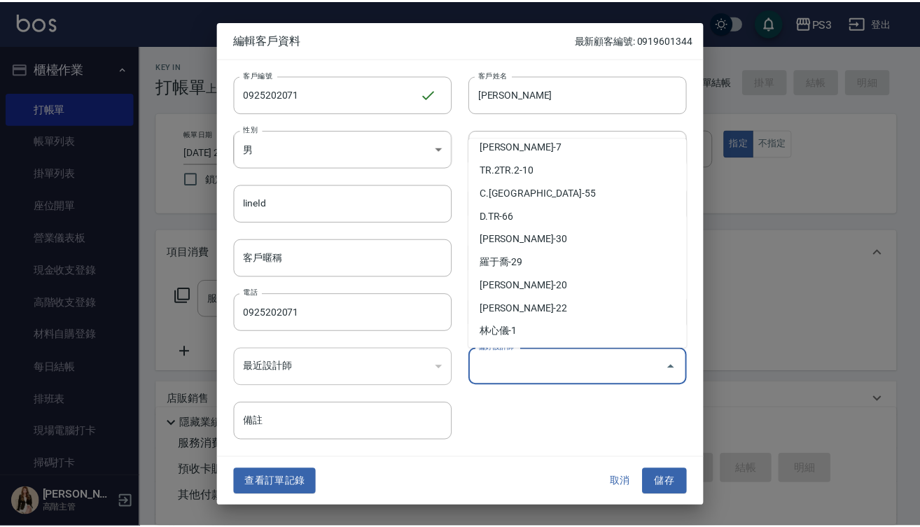
scroll to position [332, 0]
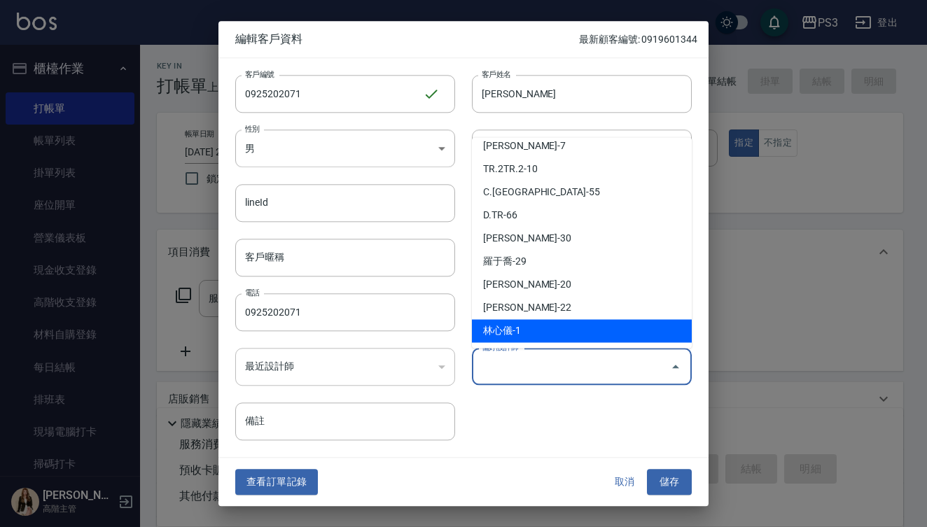
click at [532, 325] on li "林心儀-1" at bounding box center [582, 330] width 220 height 23
type input "[PERSON_NAME]"
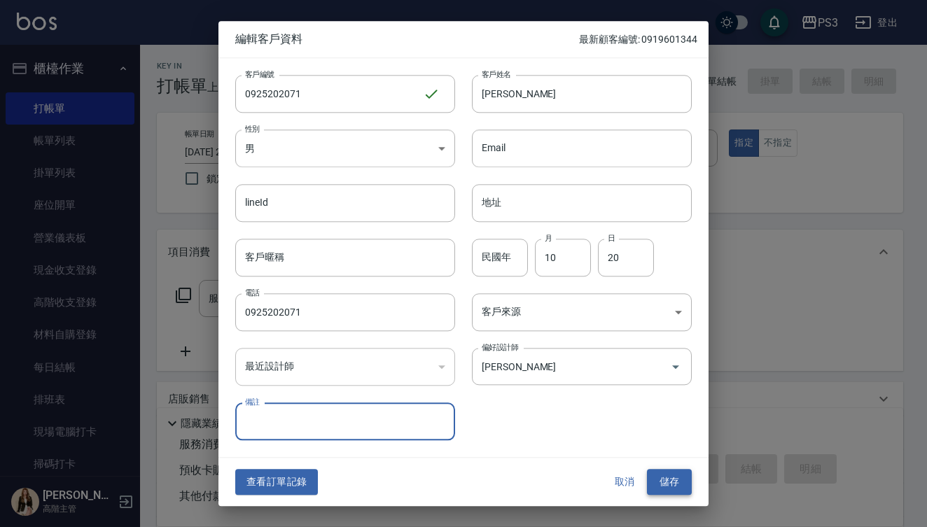
click at [672, 484] on button "儲存" at bounding box center [669, 483] width 45 height 26
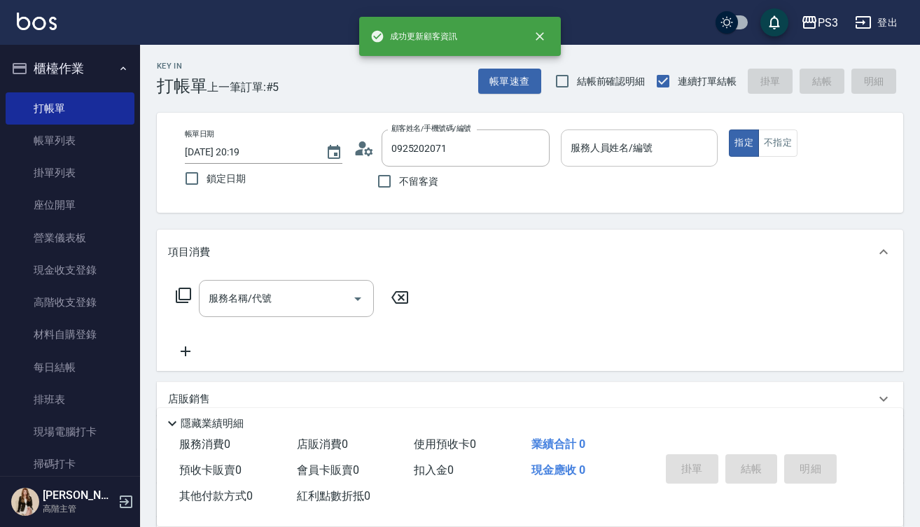
click at [576, 157] on input "服務人員姓名/編號" at bounding box center [639, 148] width 145 height 25
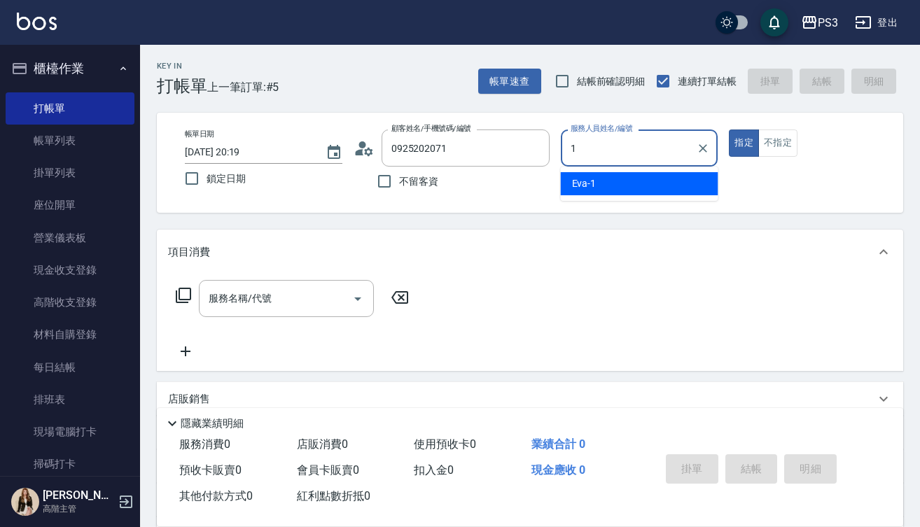
type input "Eva-1"
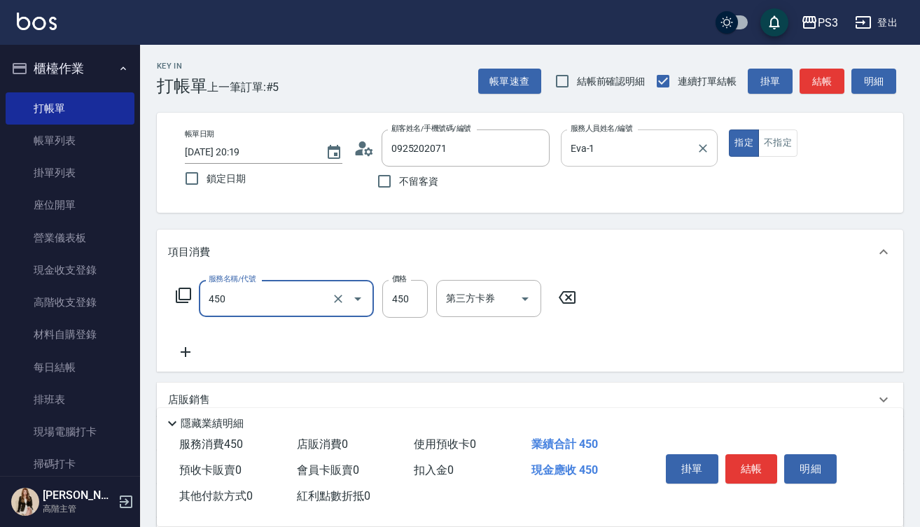
type input "有機洗髮(450)"
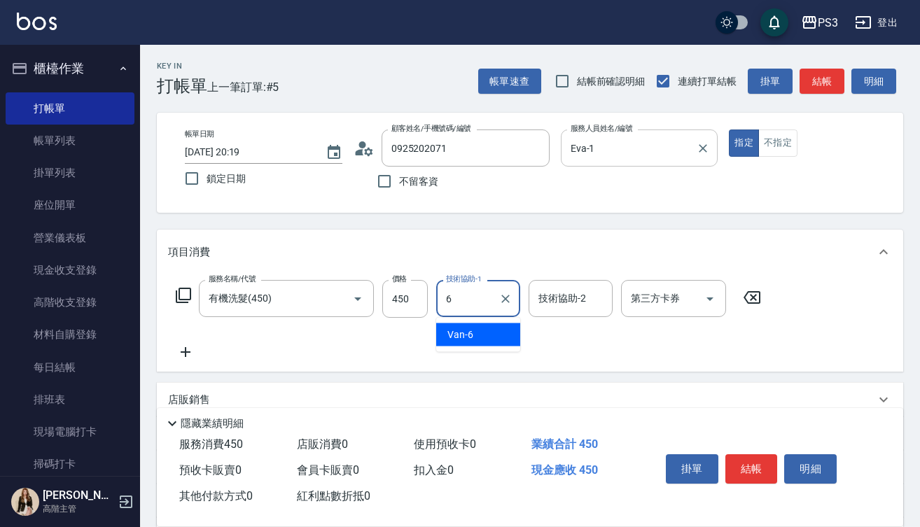
type input "Van-6"
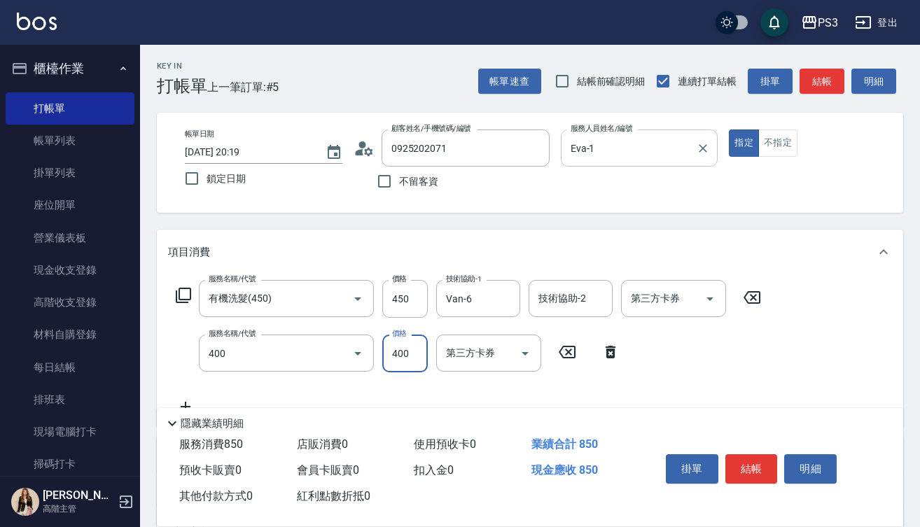
type input "剪(400)"
type input "450"
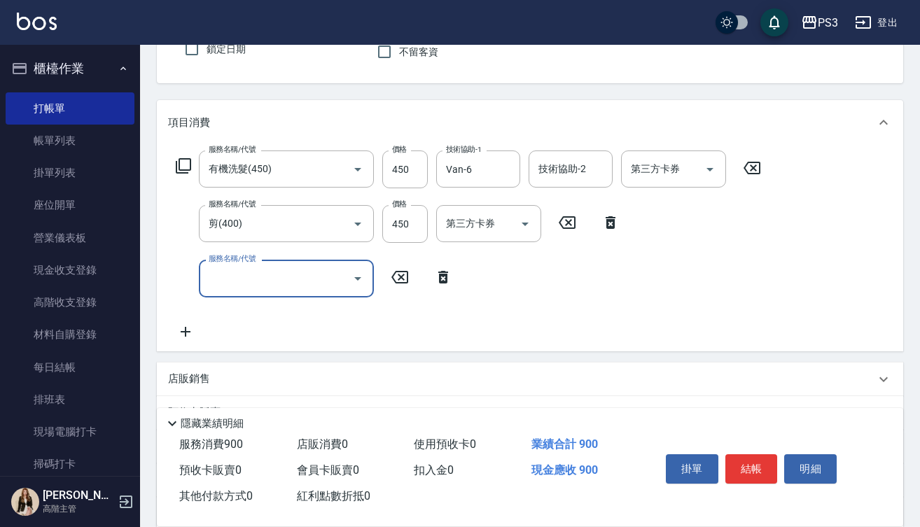
scroll to position [130, 0]
type input "燙m(16001)"
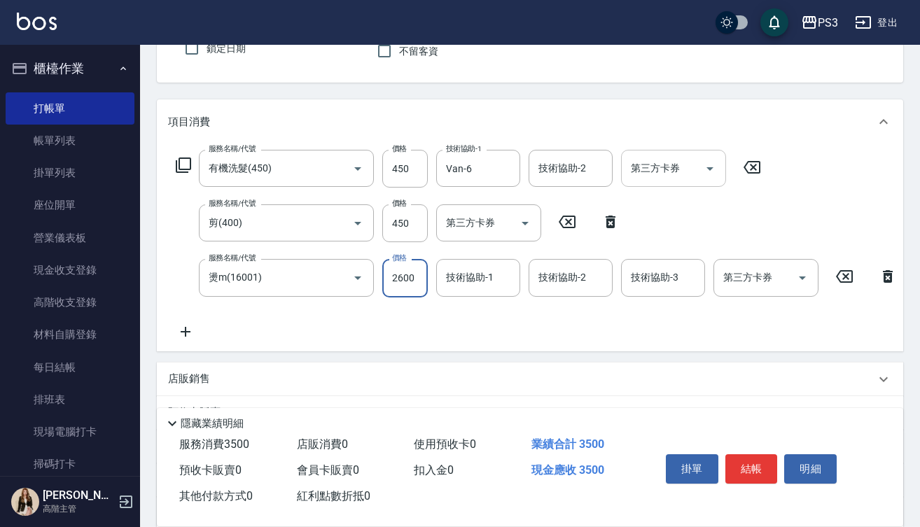
type input "2600"
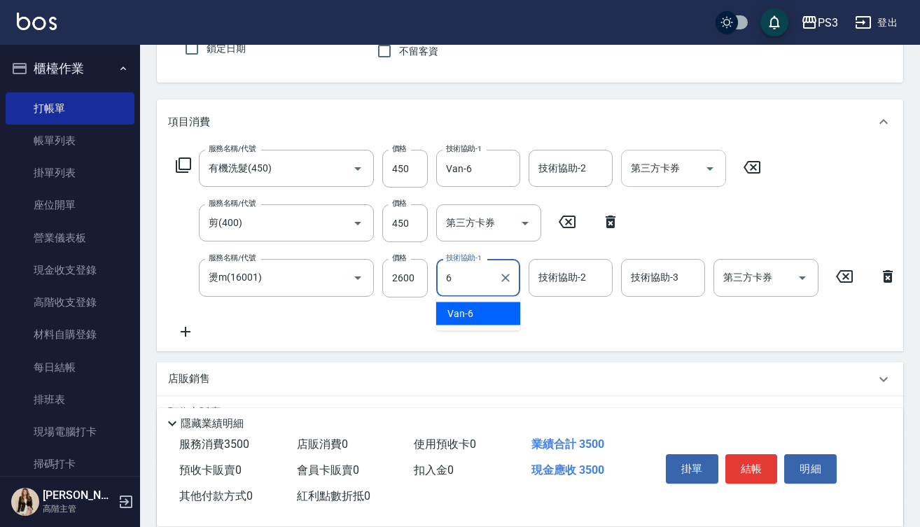
type input "Van-6"
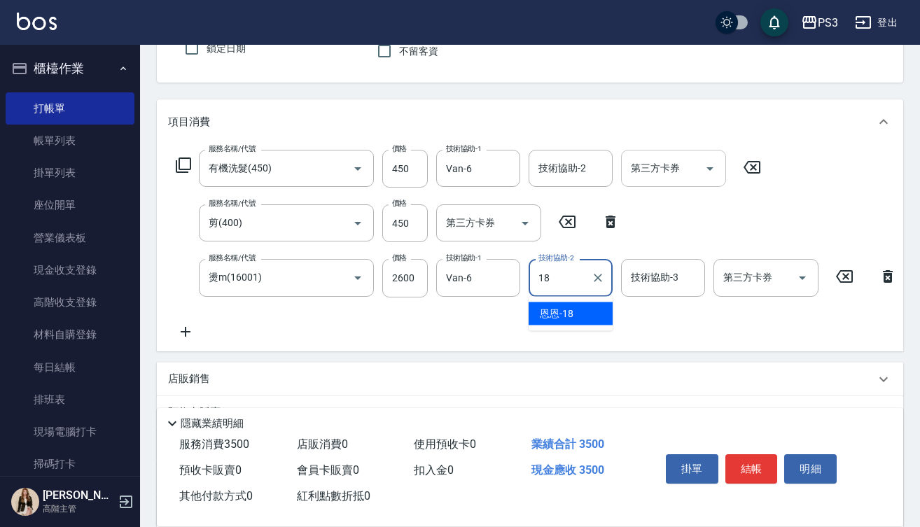
type input "恩恩-18"
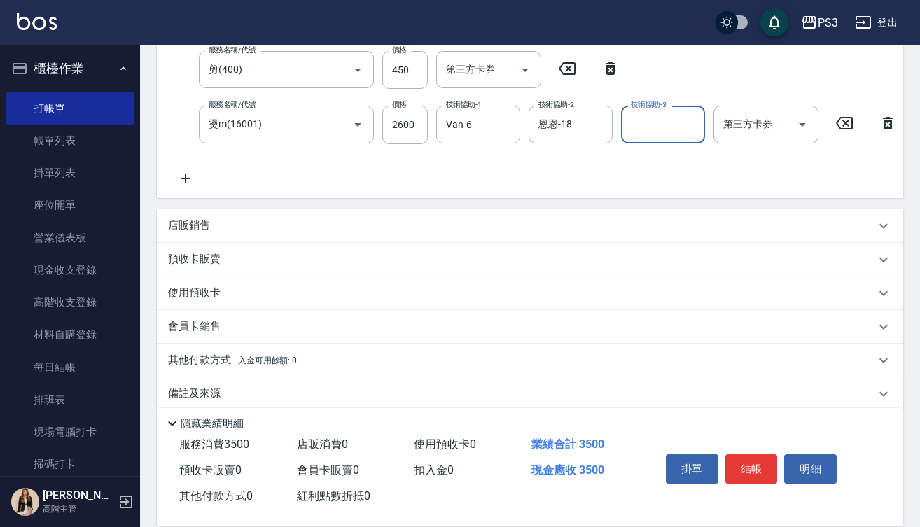
scroll to position [288, 0]
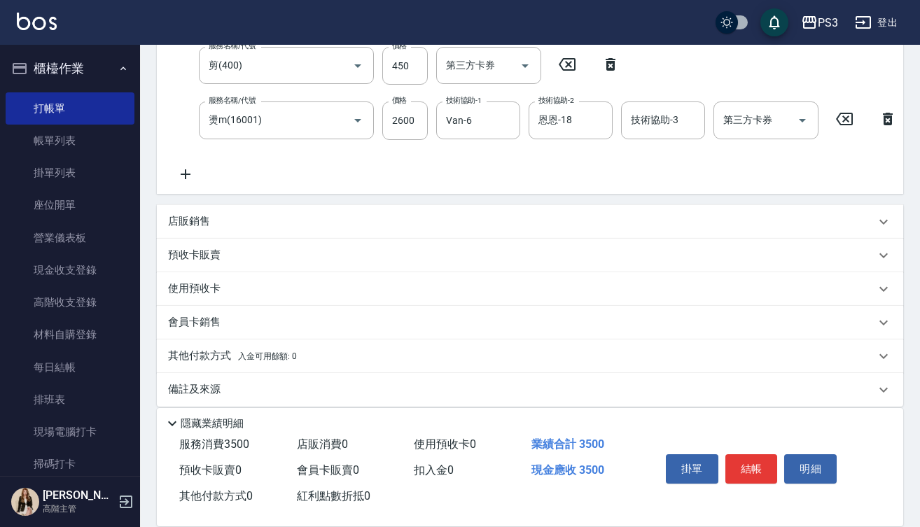
click at [190, 174] on icon at bounding box center [186, 174] width 10 height 10
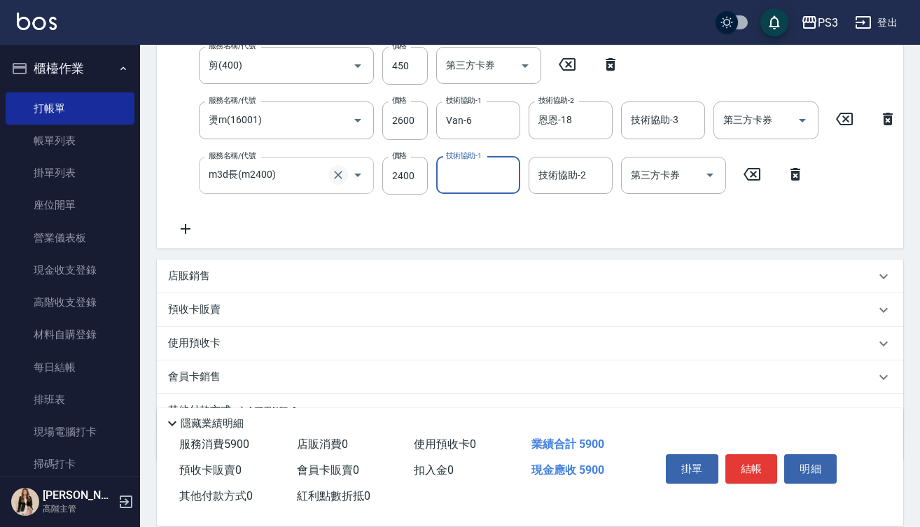
click at [333, 169] on icon "Clear" at bounding box center [338, 175] width 14 height 14
type input "m3d長(m2400)"
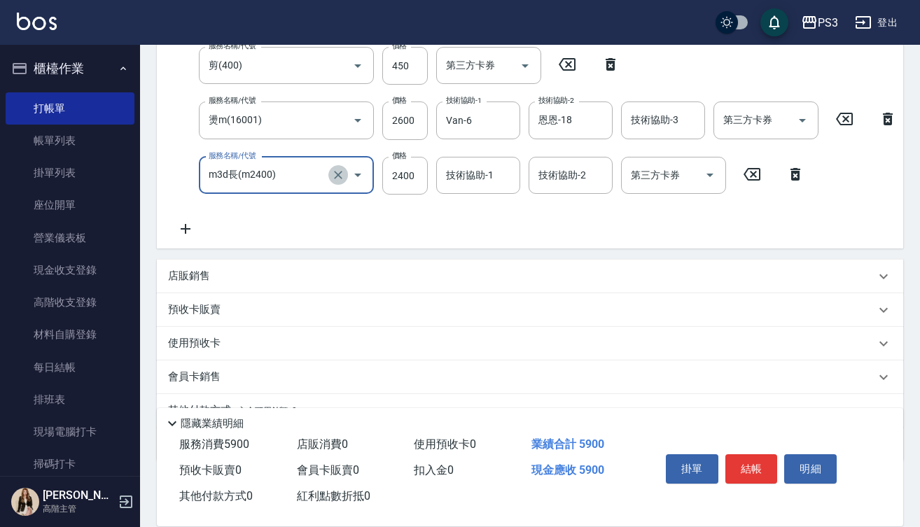
click at [333, 169] on icon "Clear" at bounding box center [338, 175] width 14 height 14
type input "結構式三段長(a2800)"
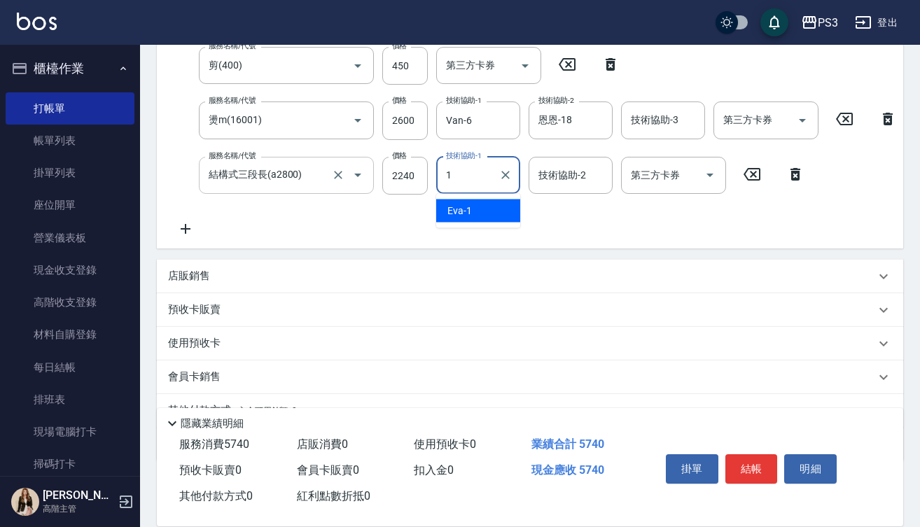
type input "Eva-1"
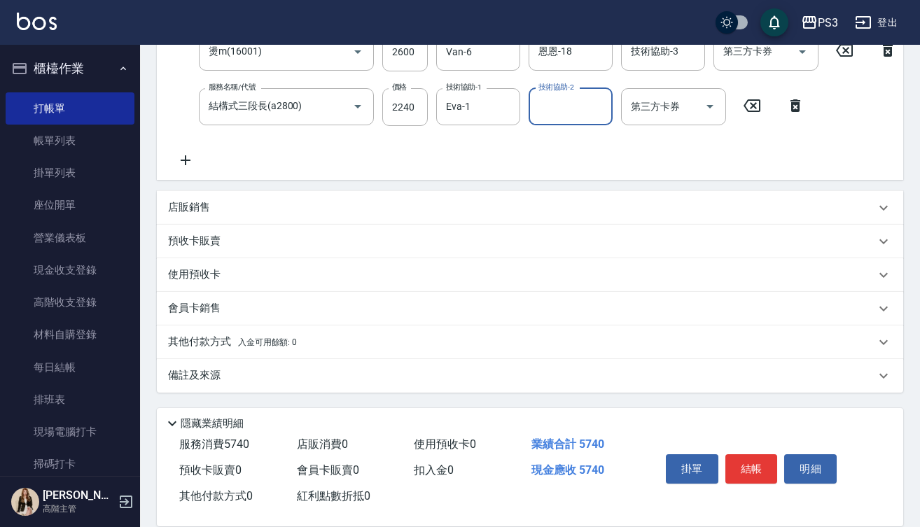
scroll to position [368, 0]
click at [240, 200] on div "店販銷售" at bounding box center [530, 208] width 747 height 34
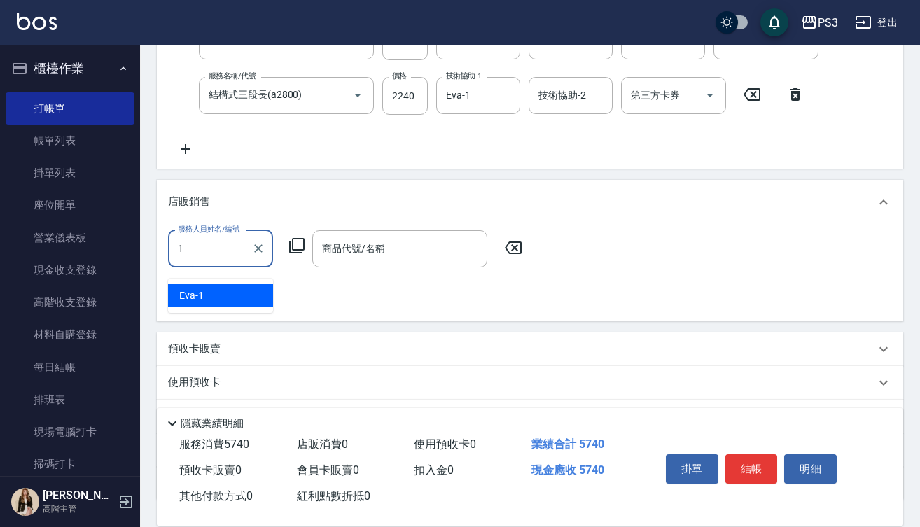
type input "Eva-1"
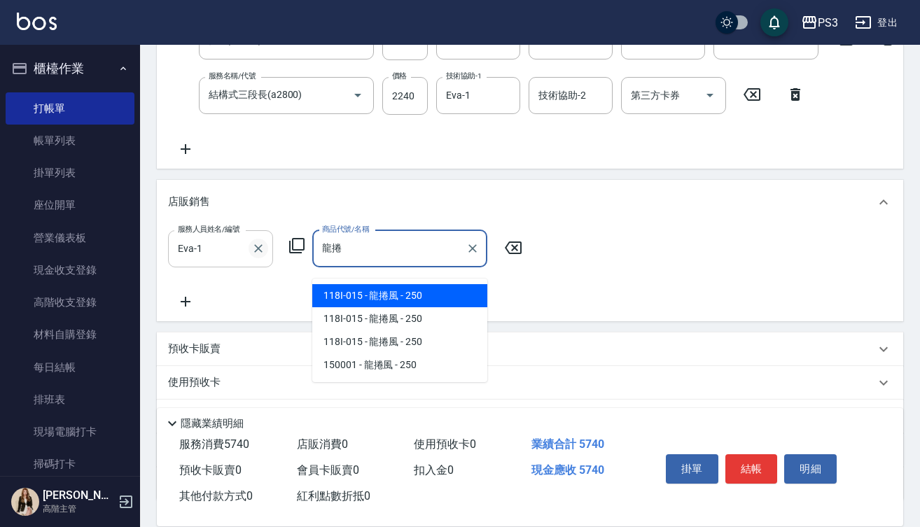
type input "龍捲風"
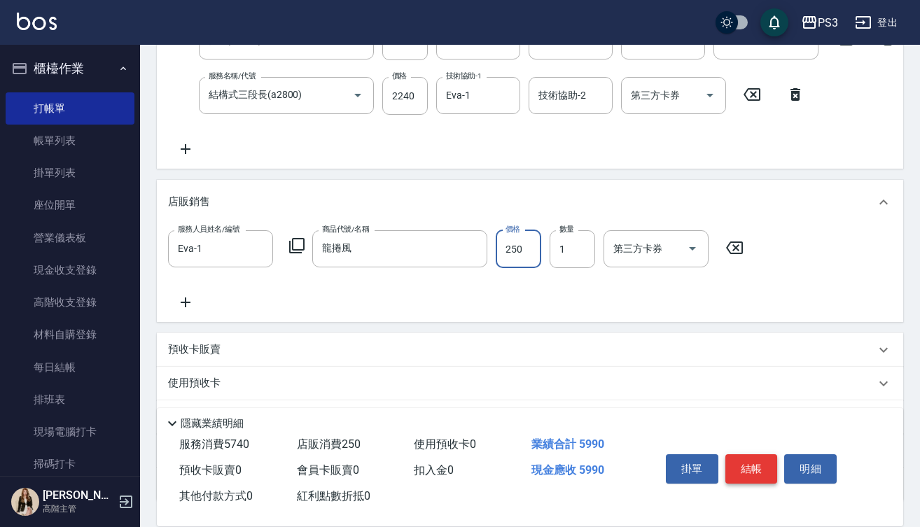
click at [745, 460] on button "結帳" at bounding box center [752, 469] width 53 height 29
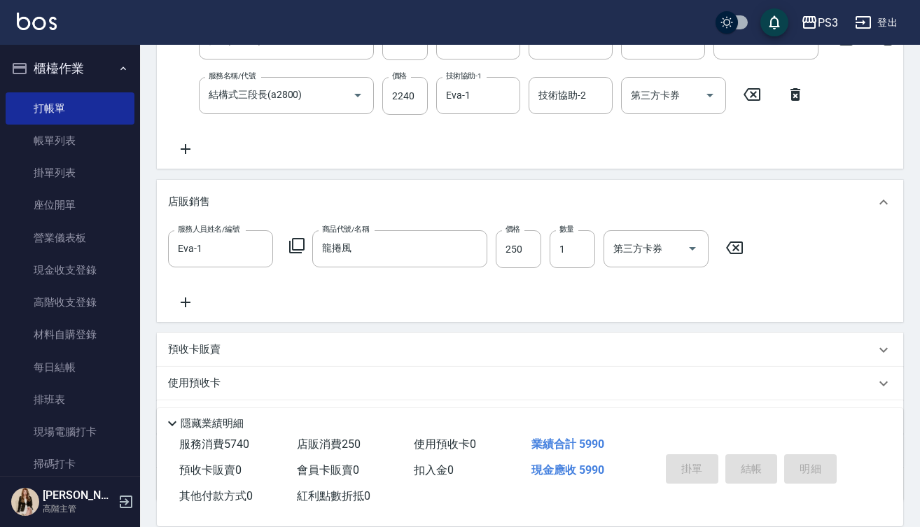
type input "[DATE] 20:21"
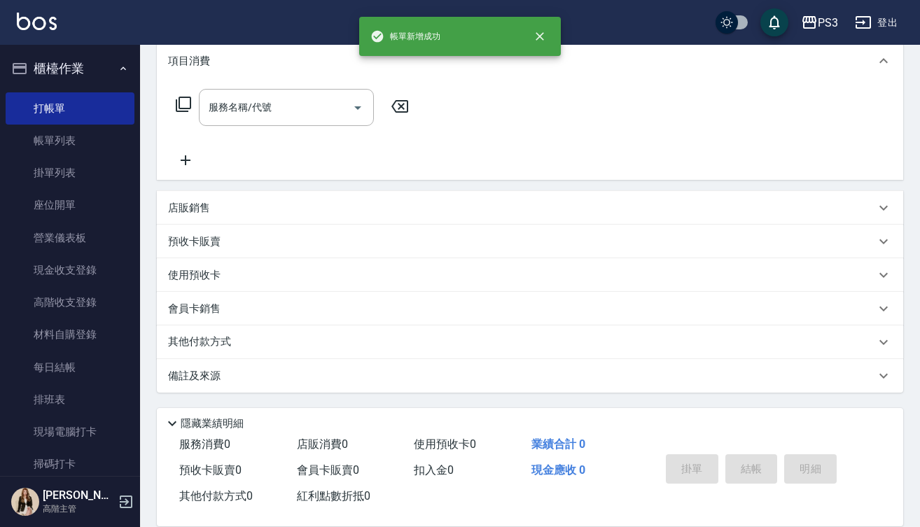
scroll to position [0, 0]
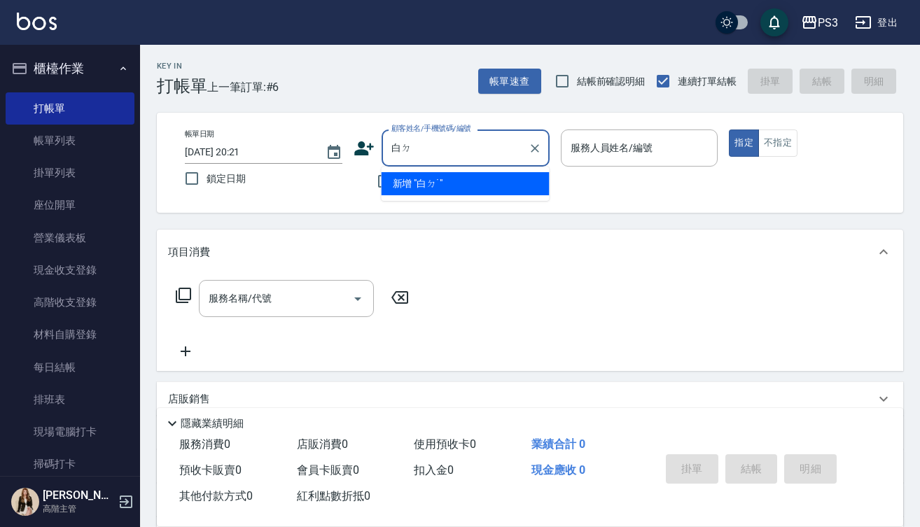
type input "白"
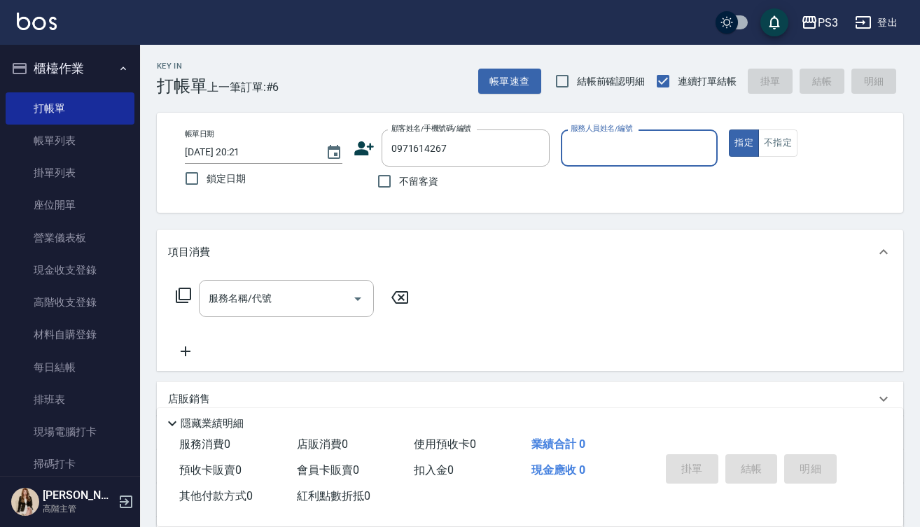
type input "0971614267"
type input "Eva-1"
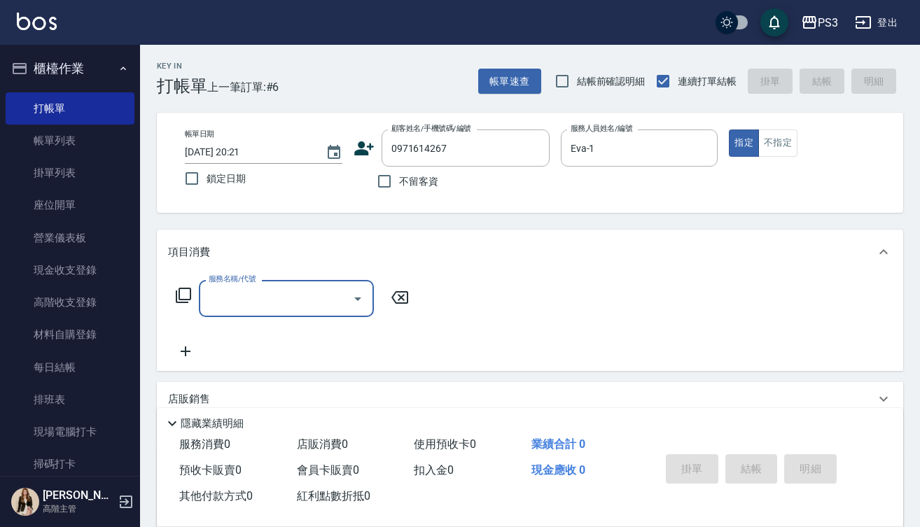
click at [370, 154] on icon at bounding box center [364, 148] width 21 height 21
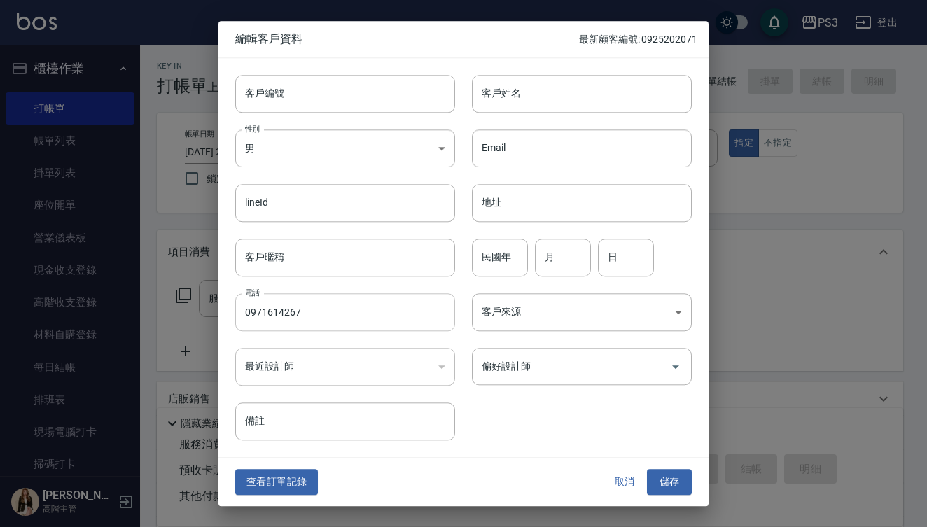
click at [345, 306] on input "0971614267" at bounding box center [345, 312] width 220 height 38
click at [345, 305] on input "0971614267" at bounding box center [345, 312] width 220 height 38
click at [328, 107] on input "客戶編號" at bounding box center [345, 94] width 220 height 38
paste input "0971614267"
type input "0971614267"
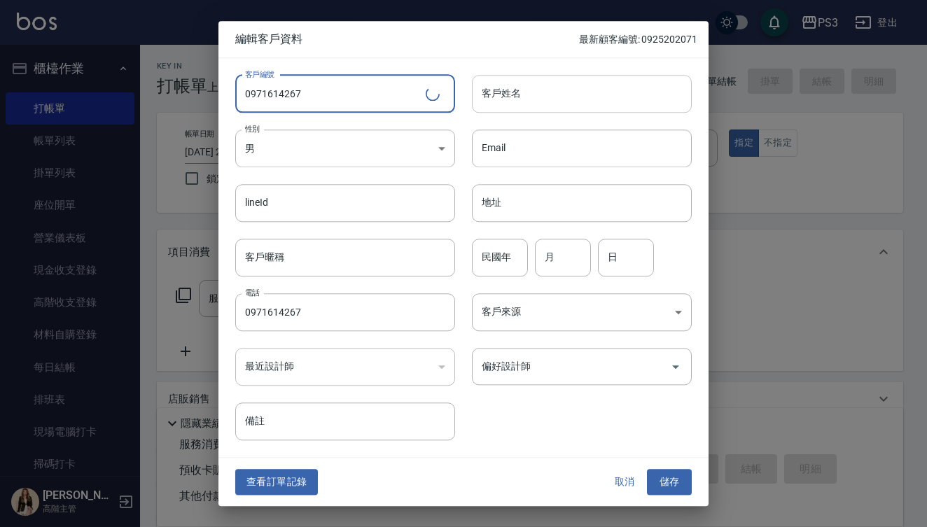
click at [588, 78] on input "客戶姓名" at bounding box center [582, 94] width 220 height 38
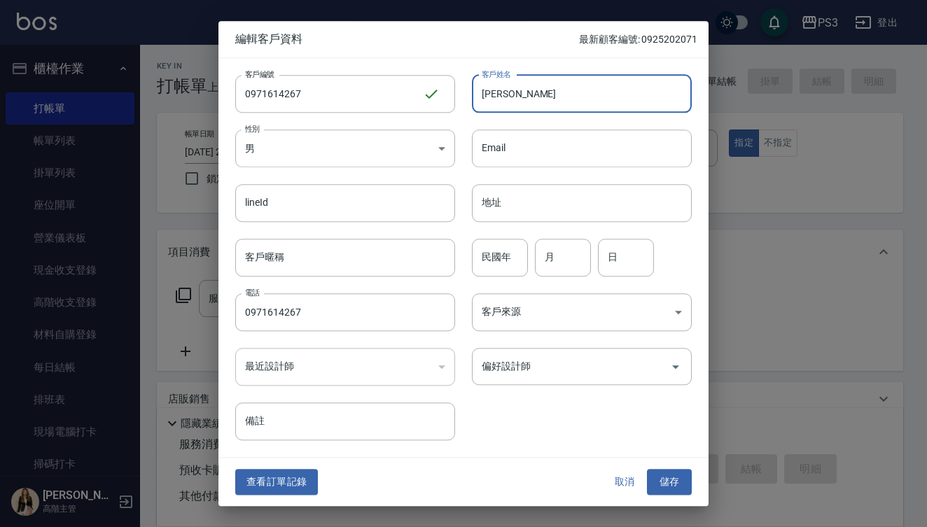
type input "[PERSON_NAME]"
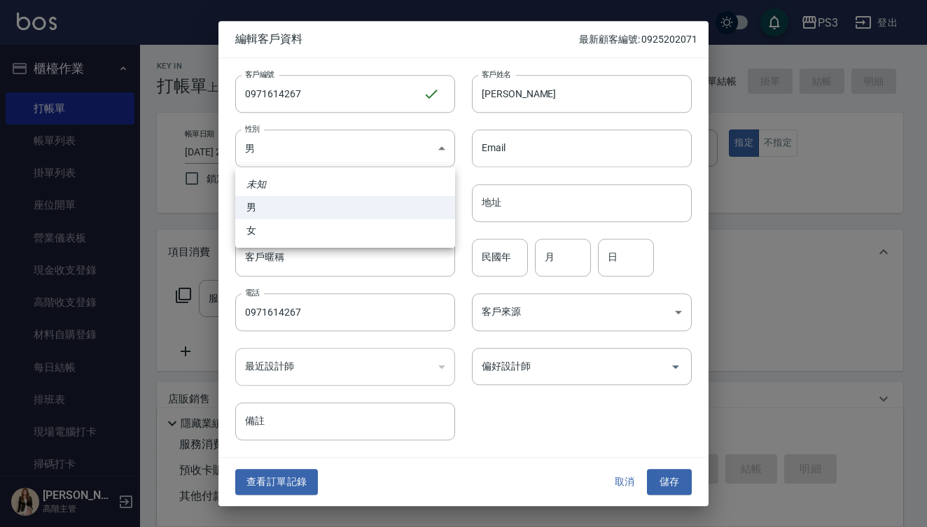
click at [499, 268] on div at bounding box center [463, 263] width 927 height 527
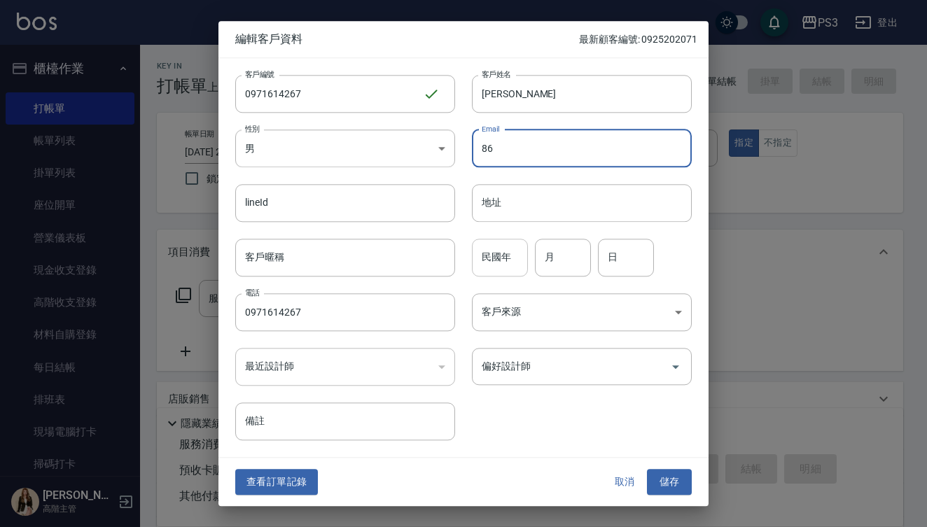
type input "86"
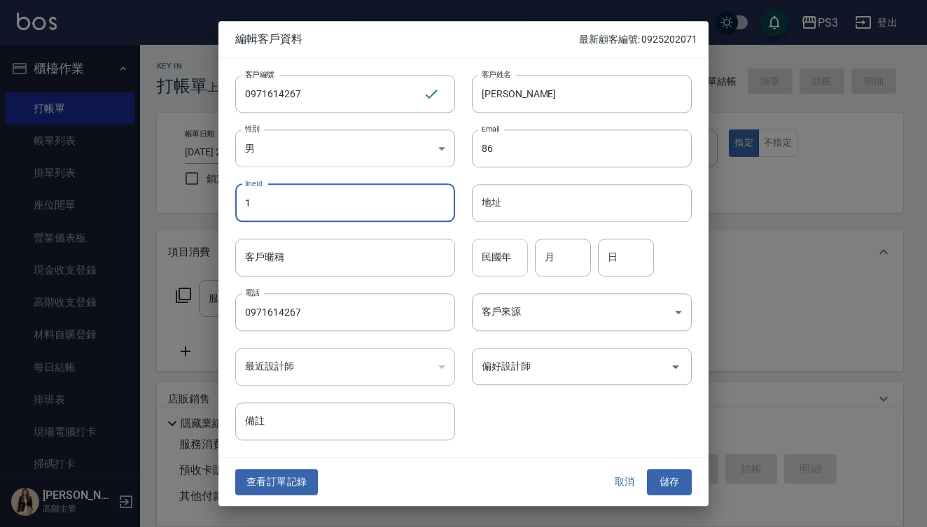
type input "1"
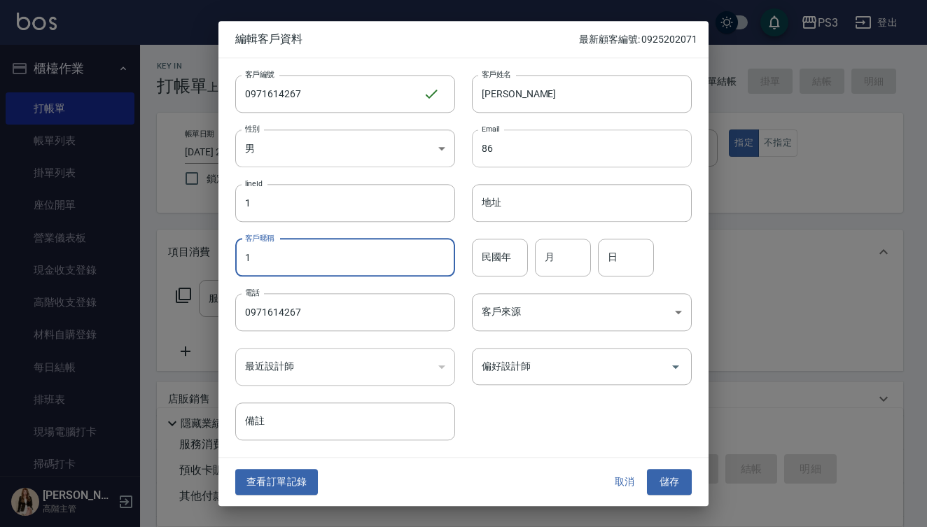
type input "1"
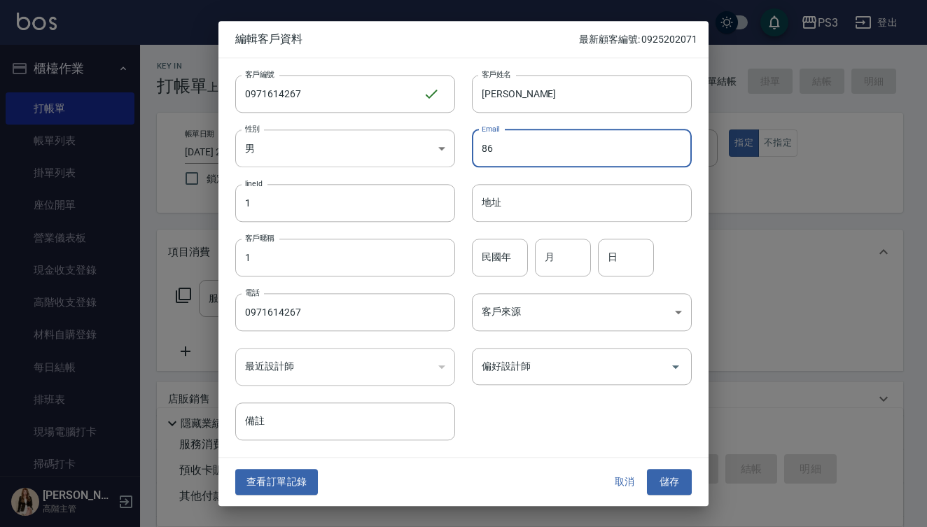
click at [545, 146] on input "86" at bounding box center [582, 149] width 220 height 38
type input "\"
click at [379, 218] on input "1" at bounding box center [345, 203] width 220 height 38
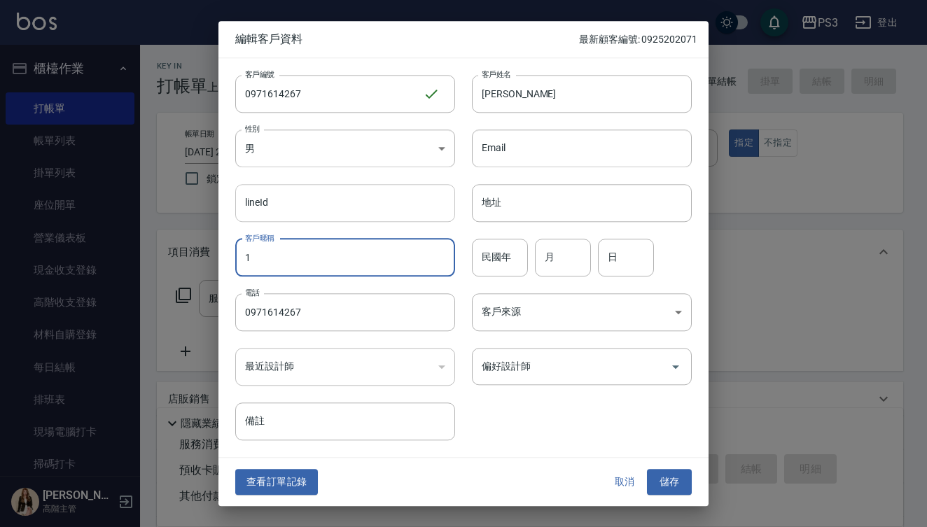
drag, startPoint x: 326, startPoint y: 269, endPoint x: 354, endPoint y: 204, distance: 70.6
click at [326, 268] on input "1" at bounding box center [345, 258] width 220 height 38
click at [487, 255] on input "民國年" at bounding box center [500, 258] width 56 height 38
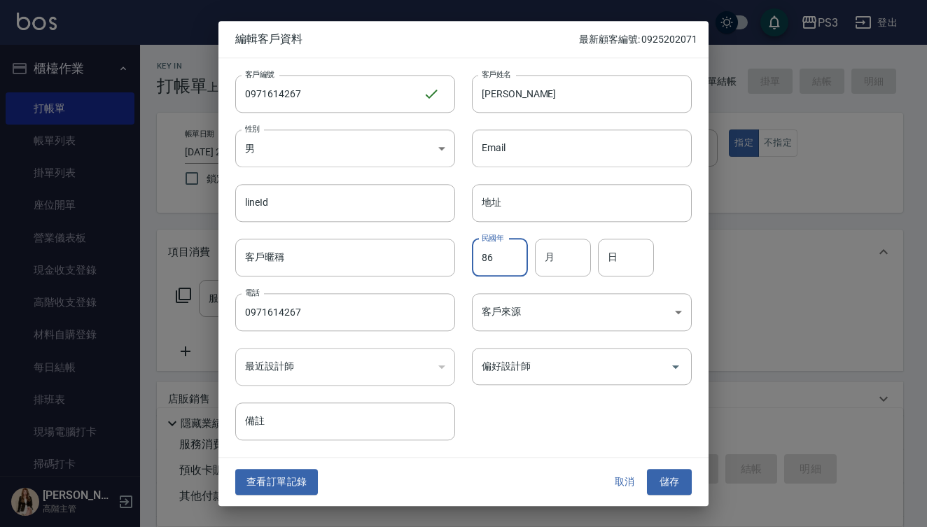
type input "86"
type input "1"
type input "19"
click at [623, 373] on input "偏好設計師" at bounding box center [571, 366] width 186 height 25
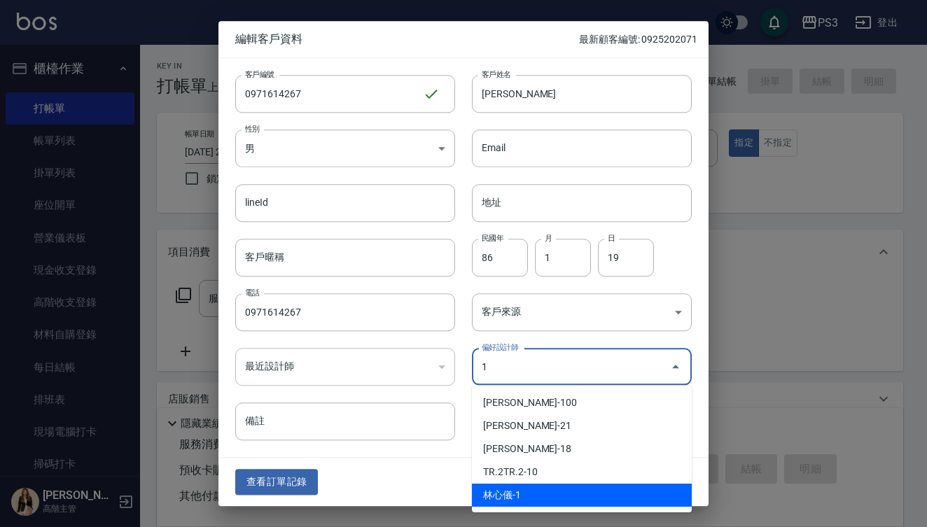
type input "[PERSON_NAME]"
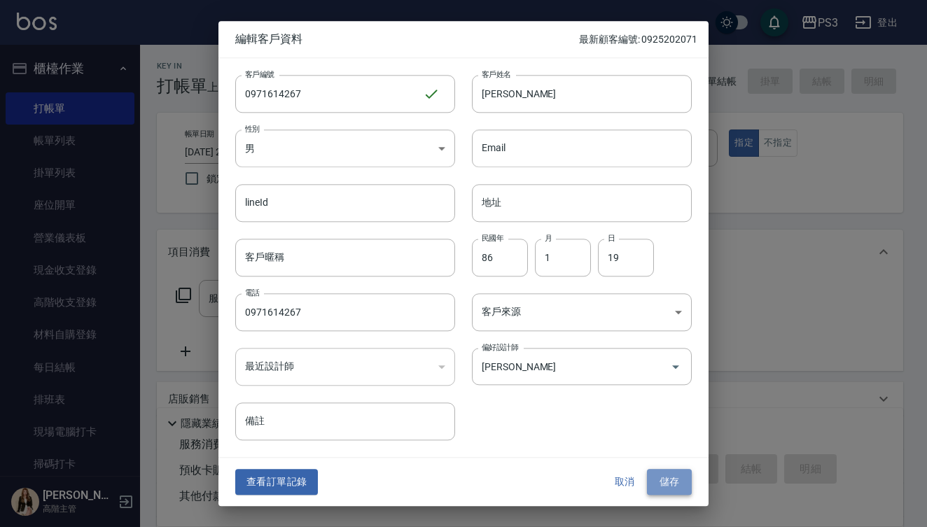
click at [669, 476] on button "儲存" at bounding box center [669, 483] width 45 height 26
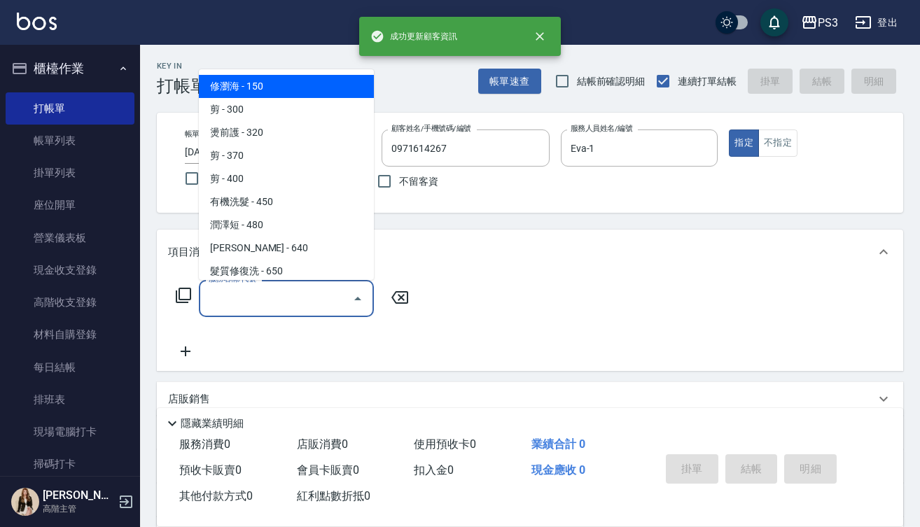
click at [228, 310] on input "服務名稱/代號" at bounding box center [275, 298] width 141 height 25
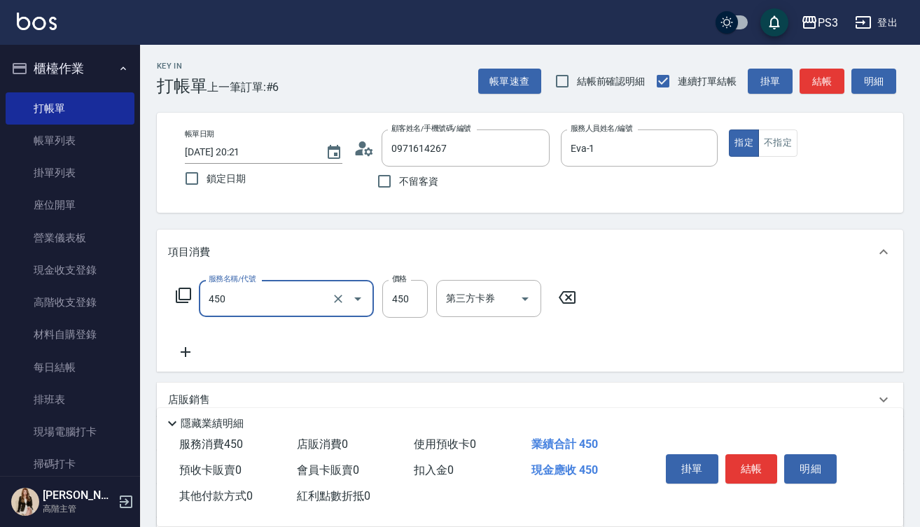
type input "有機洗髮(450)"
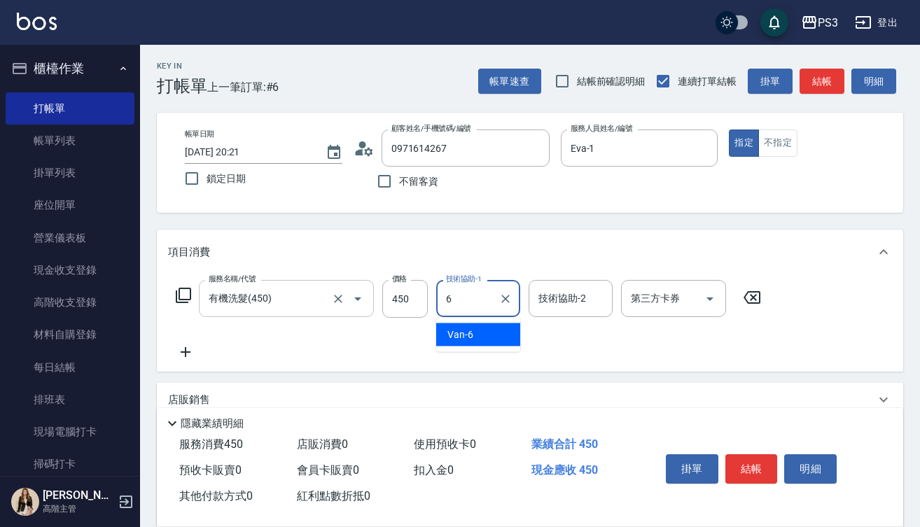
type input "Van-6"
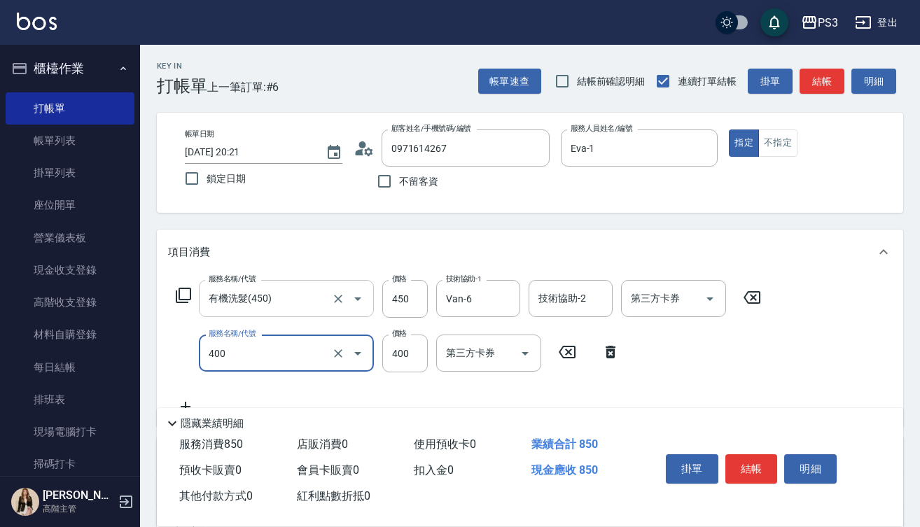
type input "剪(400)"
type input "450"
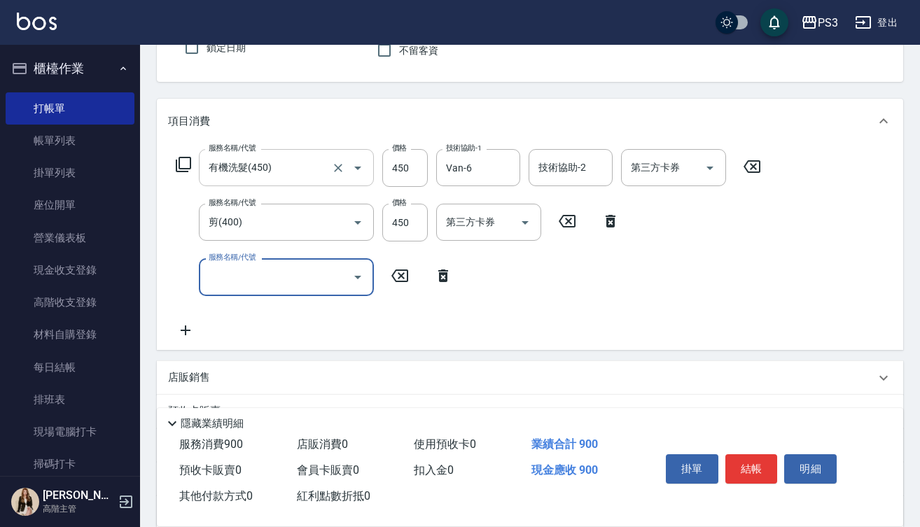
scroll to position [133, 0]
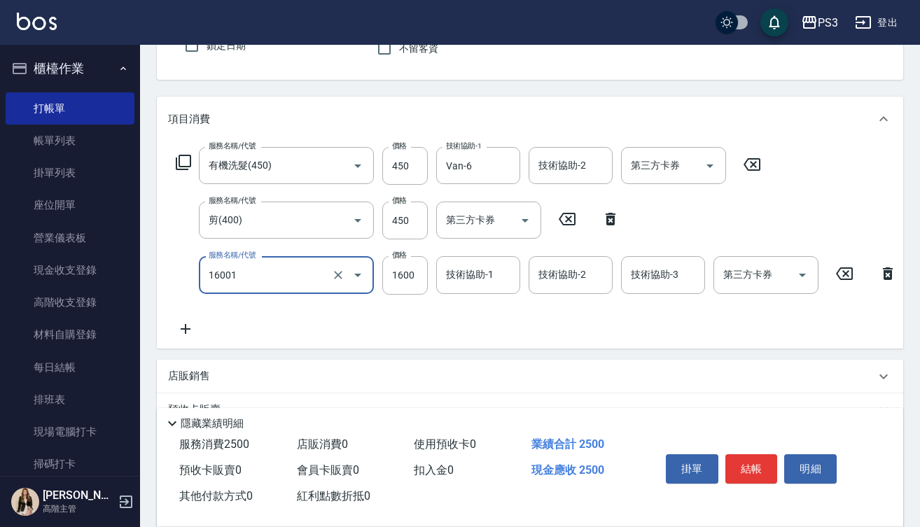
type input "燙m(16001)"
type input "2100"
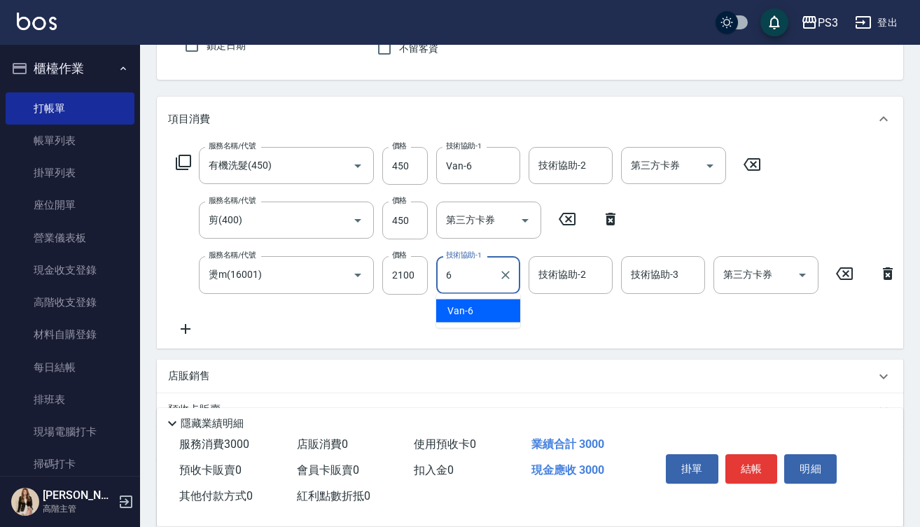
type input "Van-6"
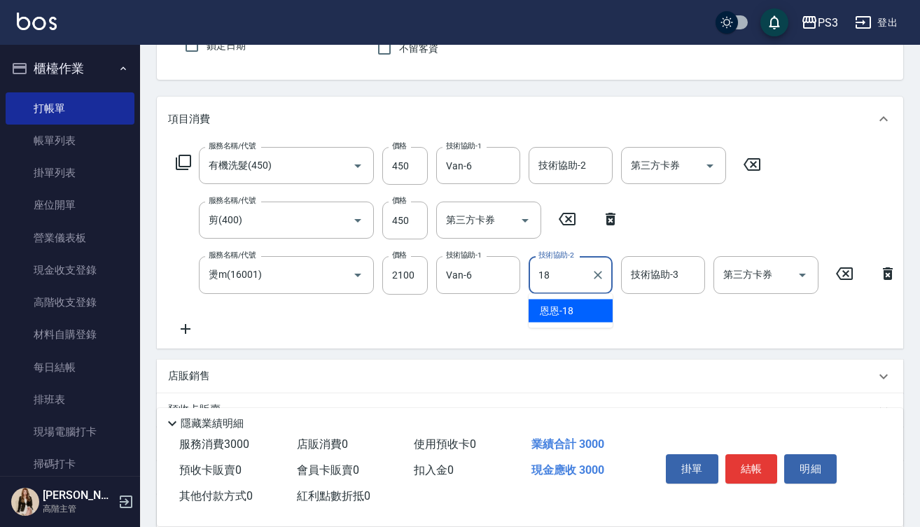
type input "恩恩-18"
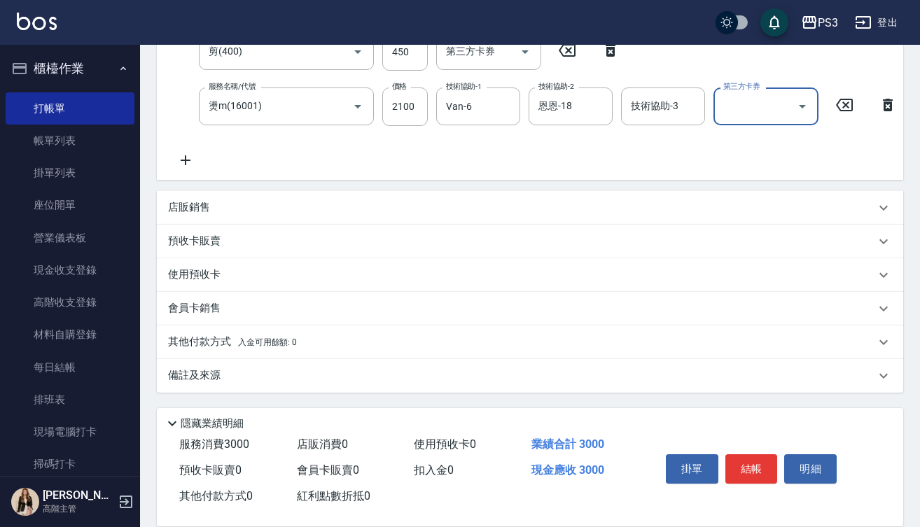
scroll to position [313, 0]
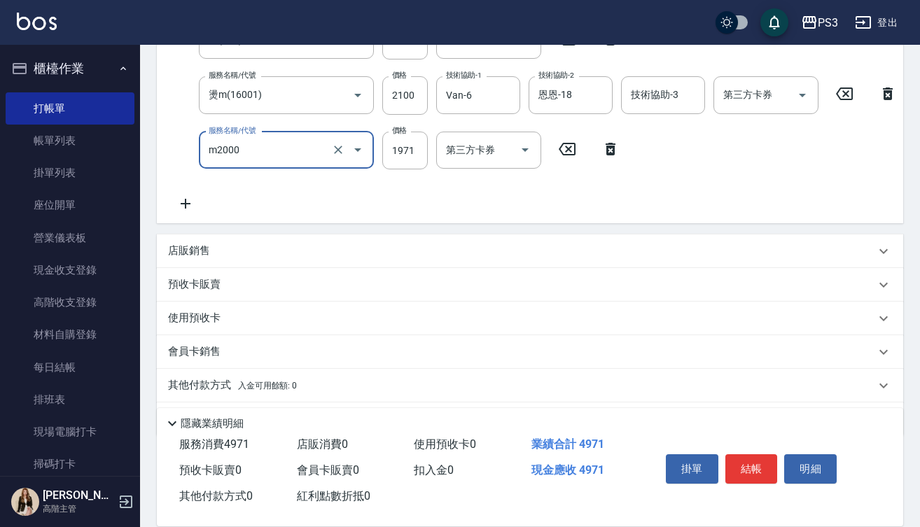
type input "m3d中(m2000)"
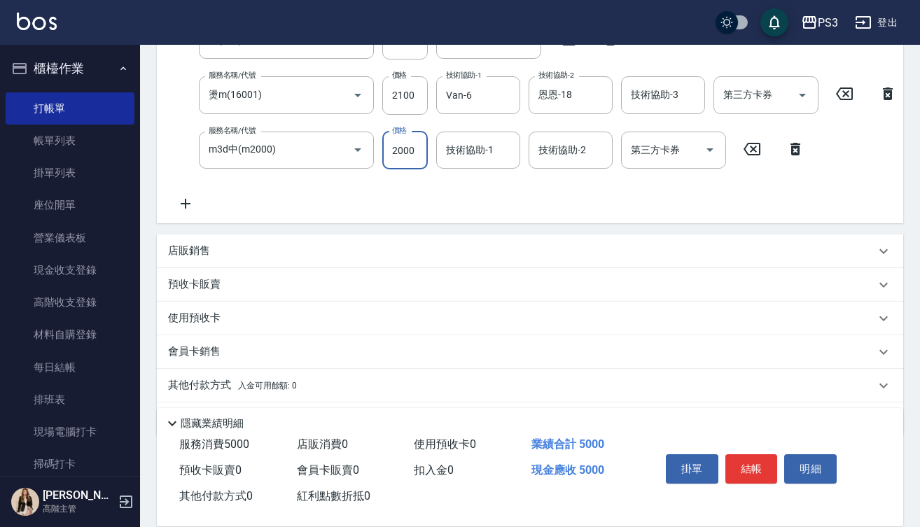
type input "2000"
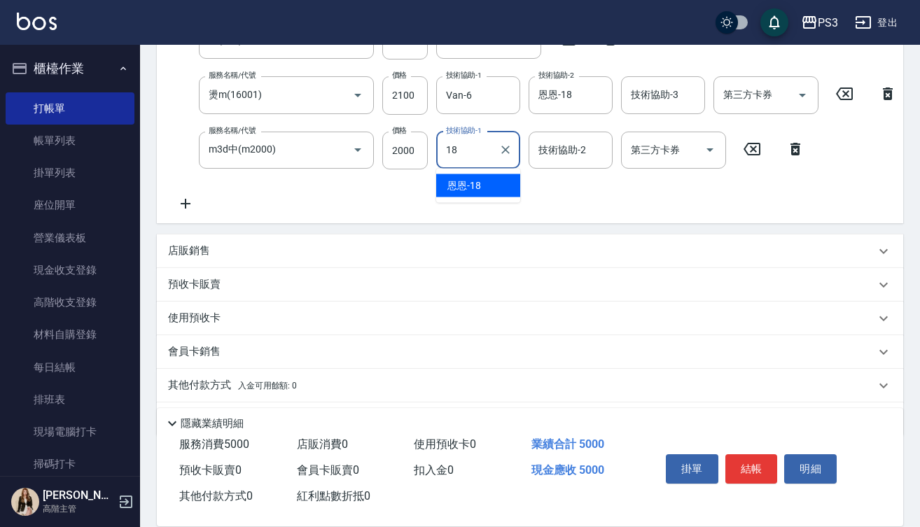
type input "恩恩-18"
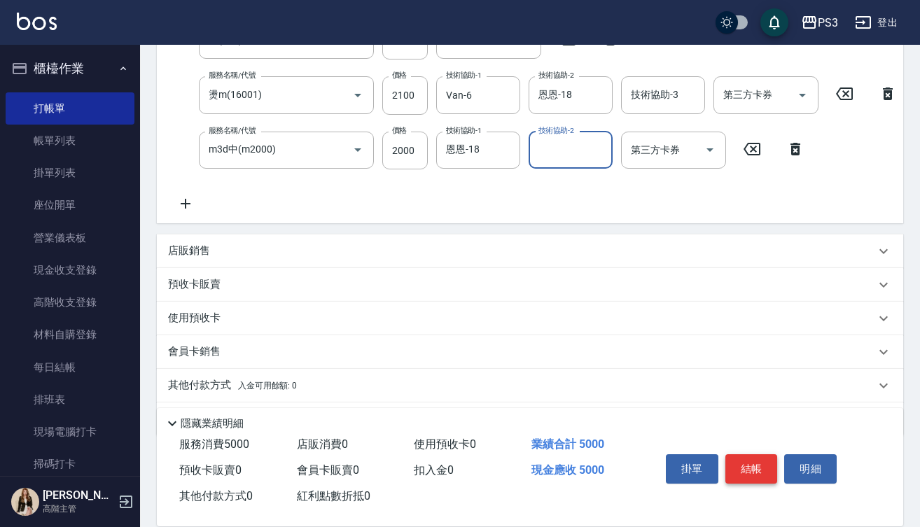
click at [743, 465] on button "結帳" at bounding box center [752, 469] width 53 height 29
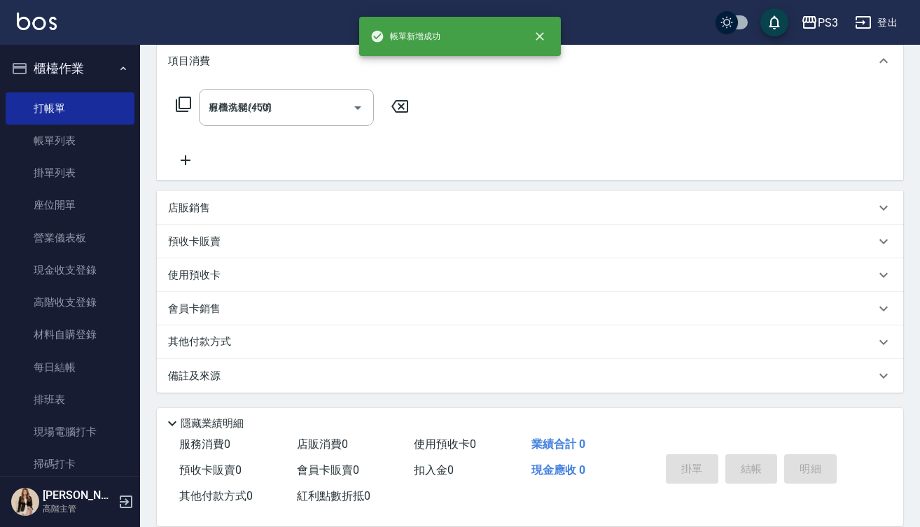
type input "[DATE] 20:23"
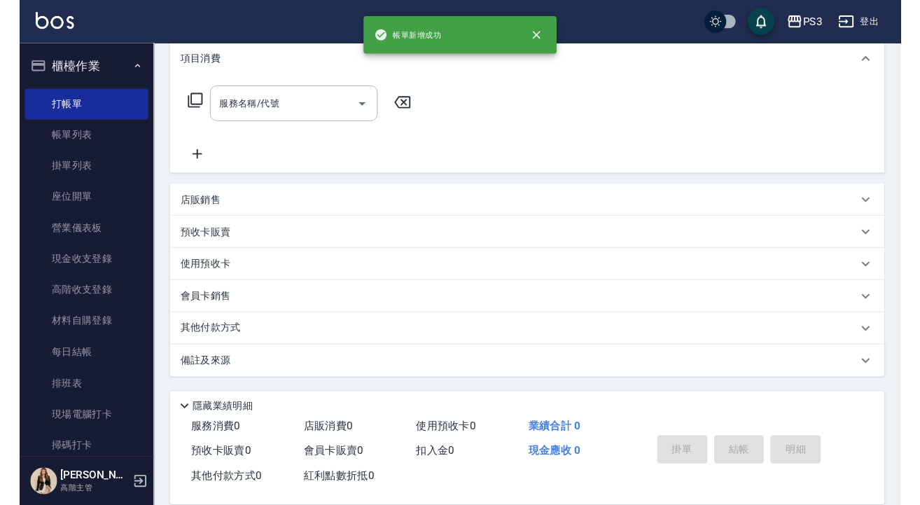
scroll to position [0, 0]
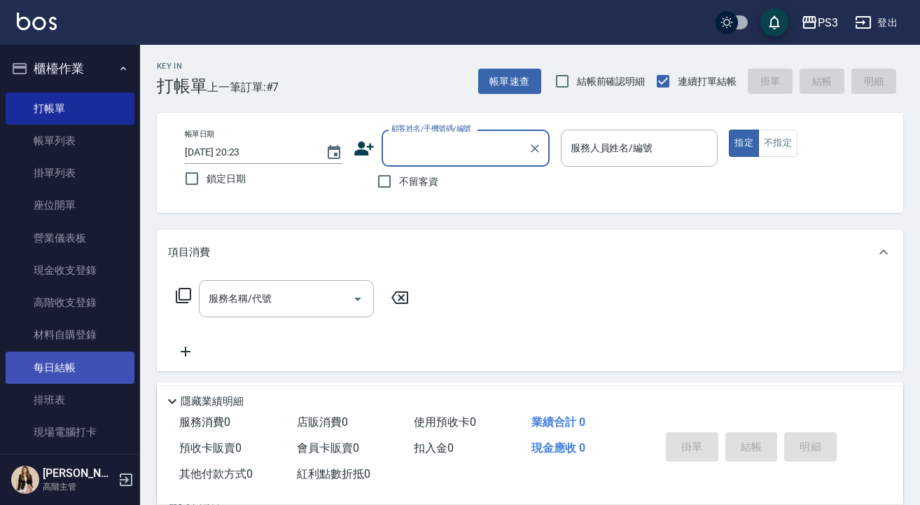
click at [70, 357] on link "每日結帳" at bounding box center [70, 368] width 129 height 32
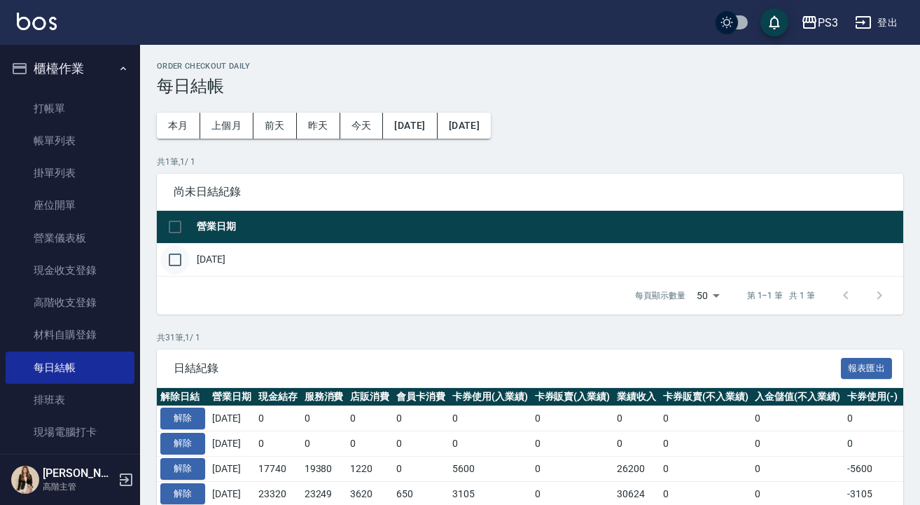
click at [174, 263] on input "checkbox" at bounding box center [174, 259] width 29 height 29
checkbox input "true"
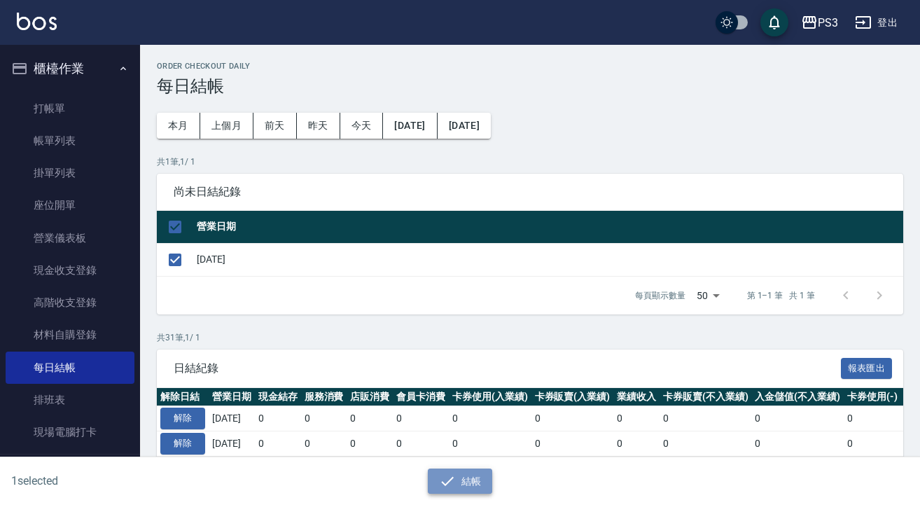
click at [475, 483] on button "結帳" at bounding box center [460, 482] width 65 height 26
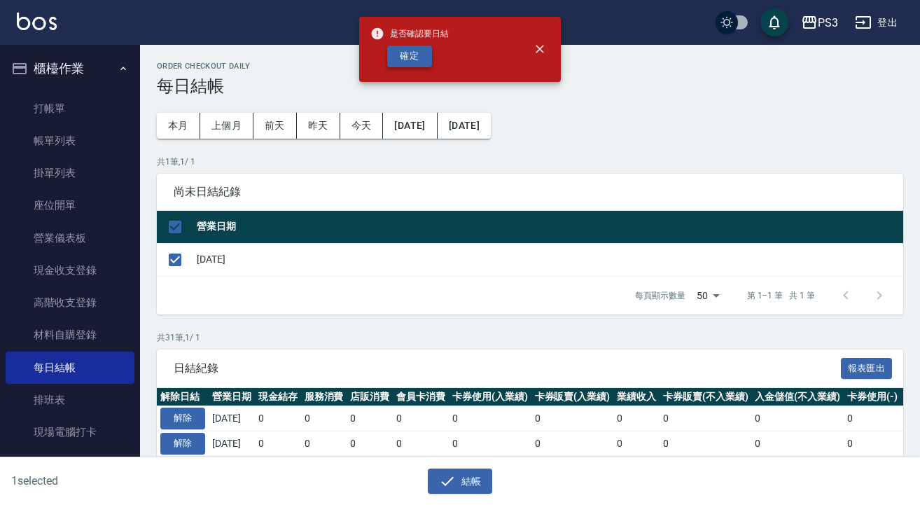
click at [408, 47] on button "確定" at bounding box center [409, 57] width 45 height 22
checkbox input "false"
